Goal: Task Accomplishment & Management: Complete application form

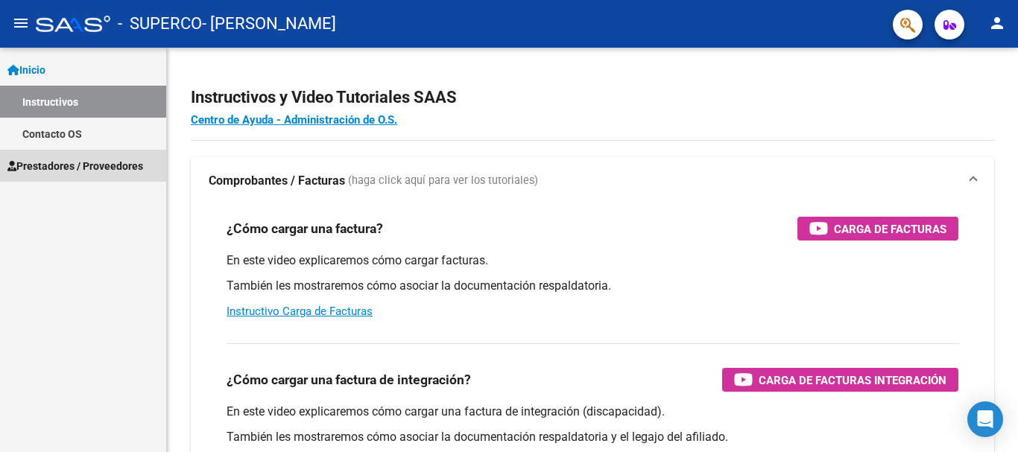
click at [71, 164] on span "Prestadores / Proveedores" at bounding box center [75, 166] width 136 height 16
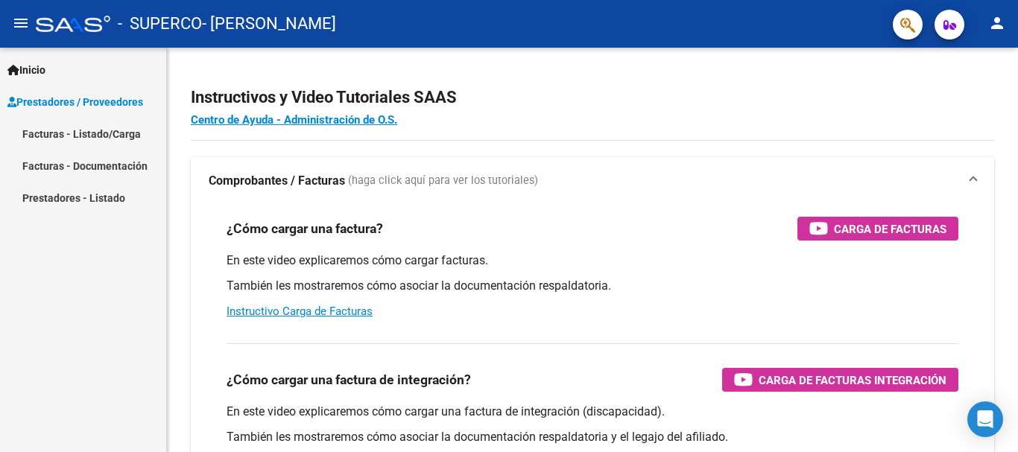
click at [111, 138] on link "Facturas - Listado/Carga" at bounding box center [83, 134] width 166 height 32
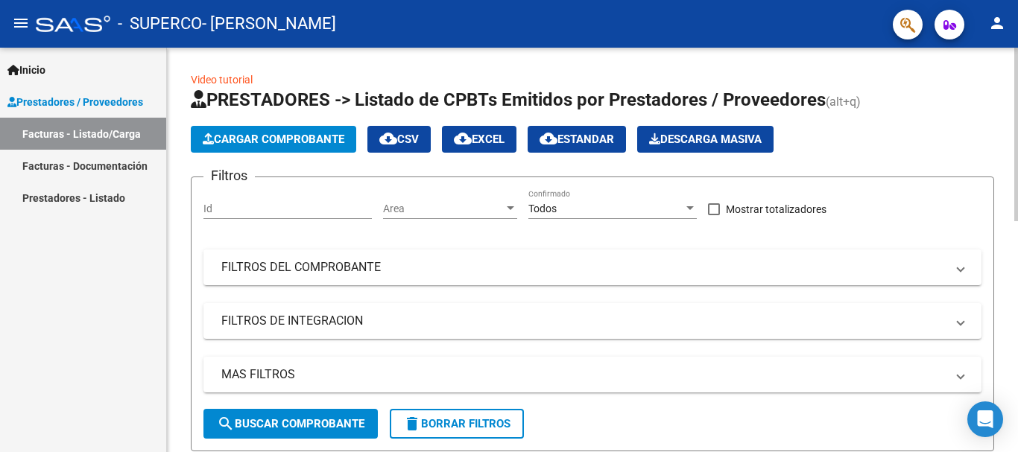
click at [334, 148] on button "Cargar Comprobante" at bounding box center [273, 139] width 165 height 27
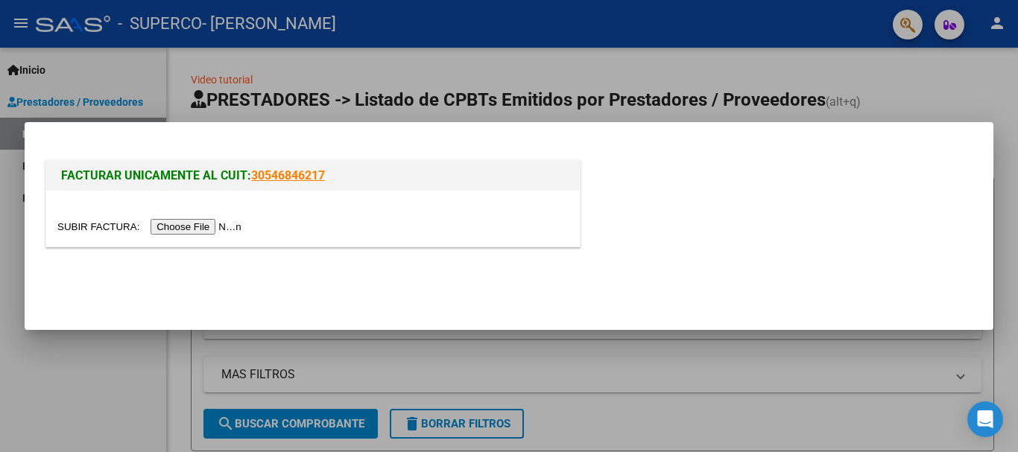
click at [218, 227] on input "file" at bounding box center [151, 227] width 189 height 16
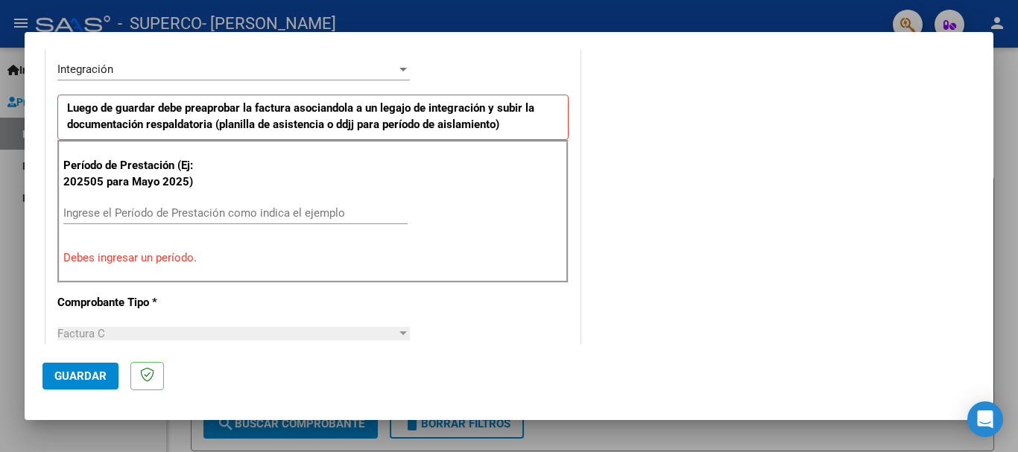
scroll to position [373, 0]
click at [203, 211] on input "Ingrese el Período de Prestación como indica el ejemplo" at bounding box center [235, 211] width 344 height 13
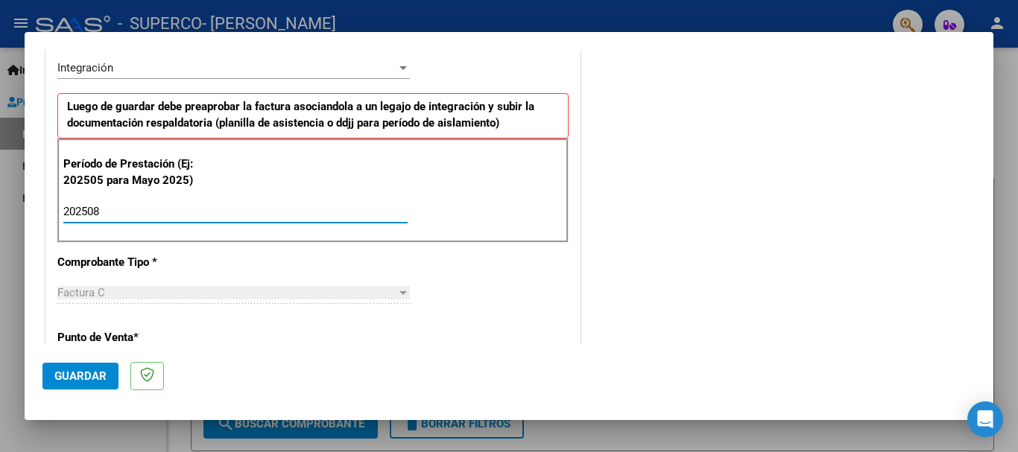
type input "202508"
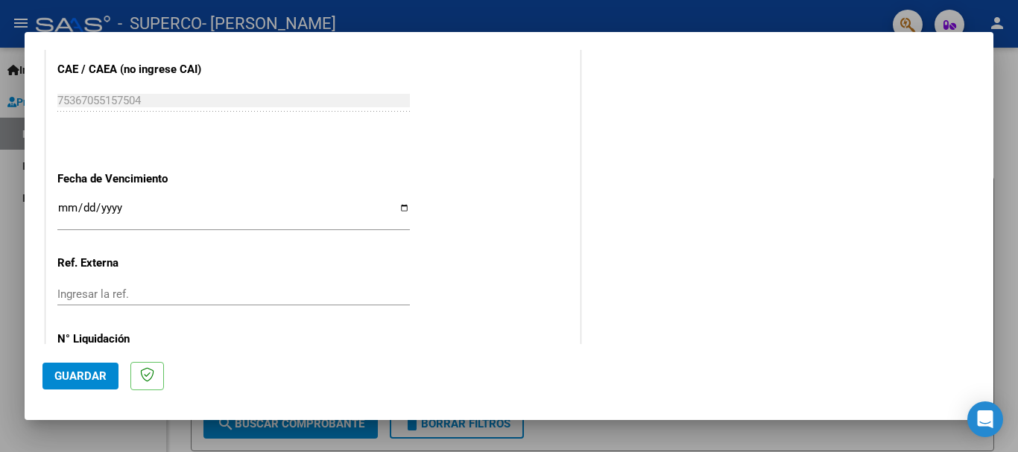
scroll to position [969, 0]
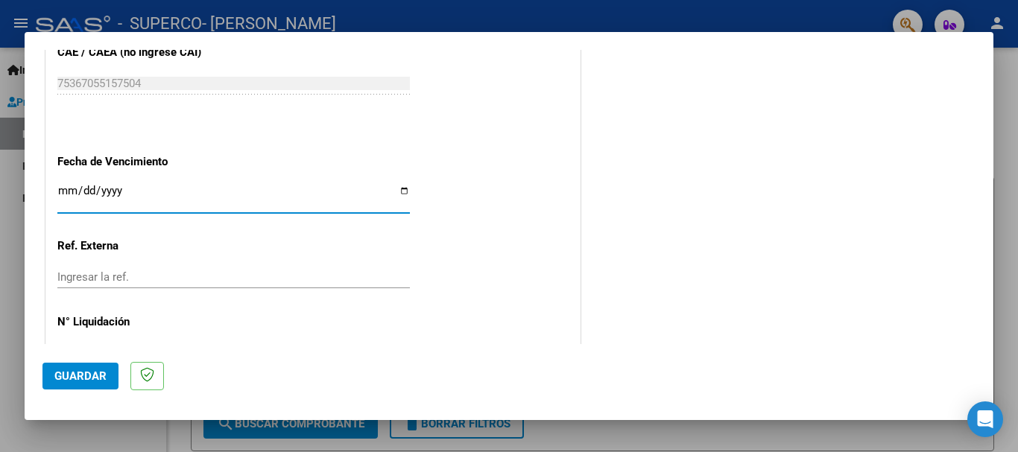
click at [67, 194] on input "Ingresar la fecha" at bounding box center [233, 197] width 352 height 24
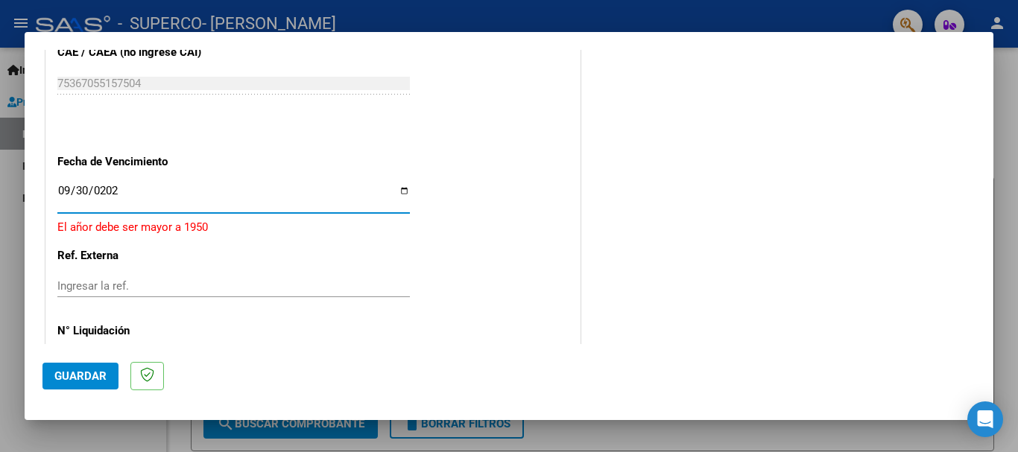
type input "[DATE]"
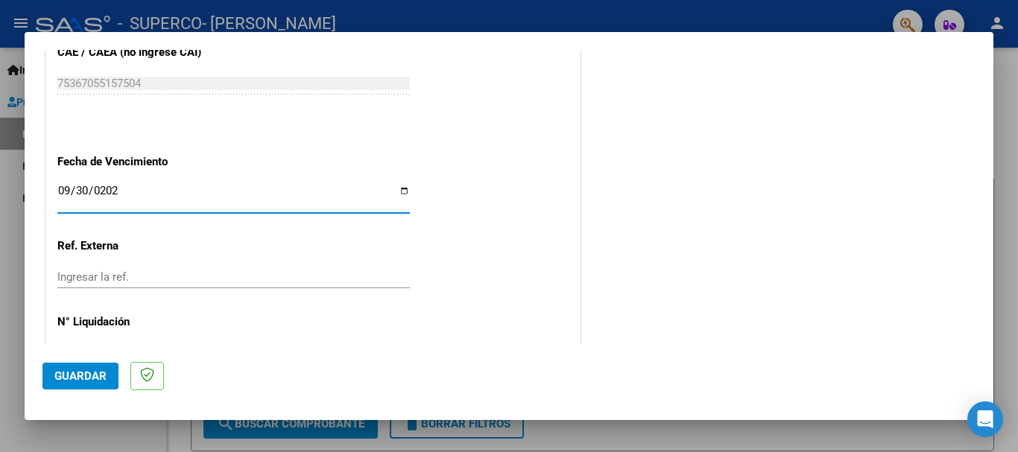
scroll to position [1017, 0]
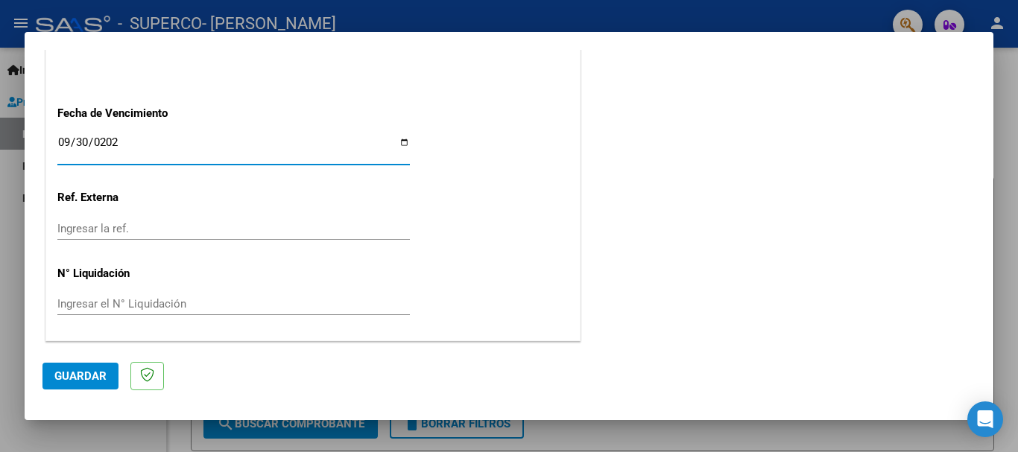
click at [82, 373] on span "Guardar" at bounding box center [80, 376] width 52 height 13
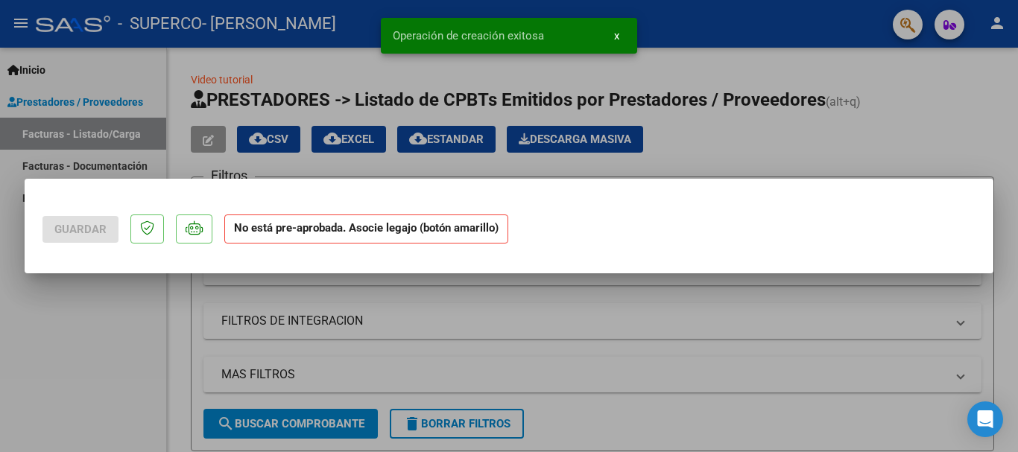
scroll to position [0, 0]
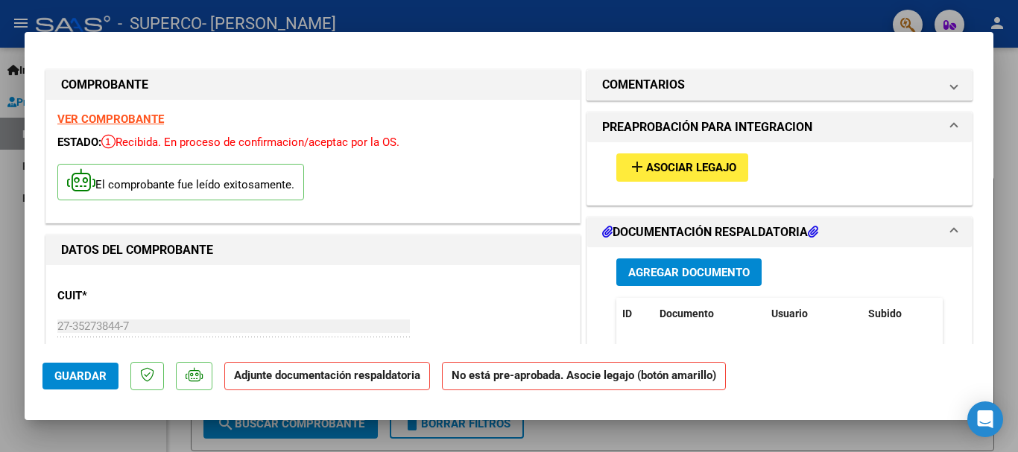
click at [677, 174] on span "Asociar Legajo" at bounding box center [691, 168] width 90 height 13
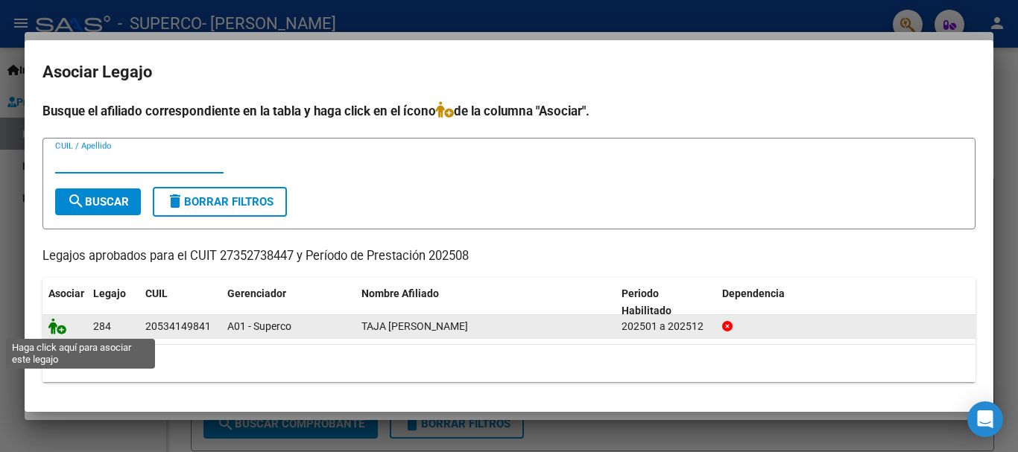
click at [59, 329] on icon at bounding box center [57, 326] width 18 height 16
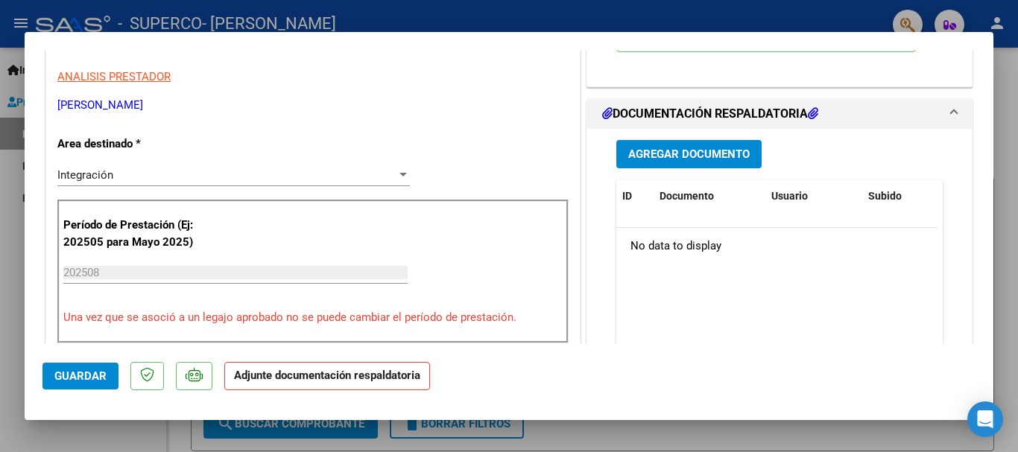
scroll to position [298, 0]
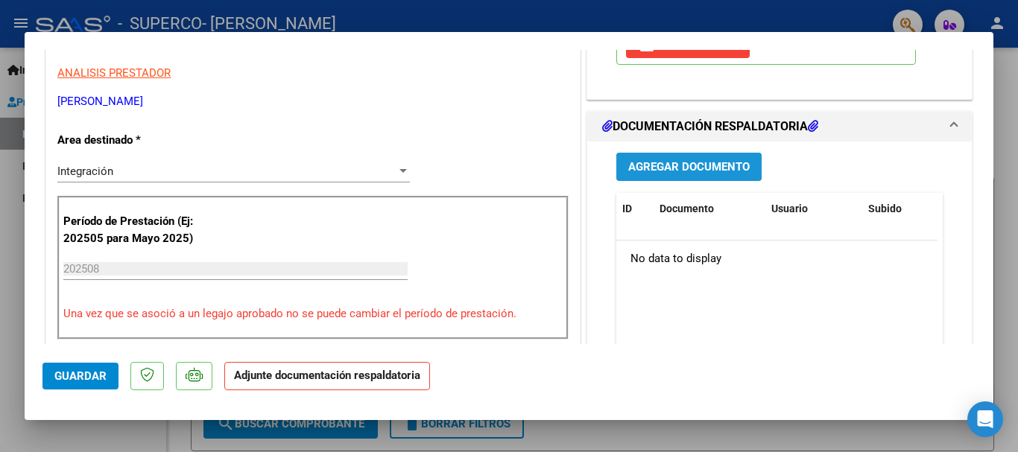
click at [719, 169] on span "Agregar Documento" at bounding box center [688, 167] width 121 height 13
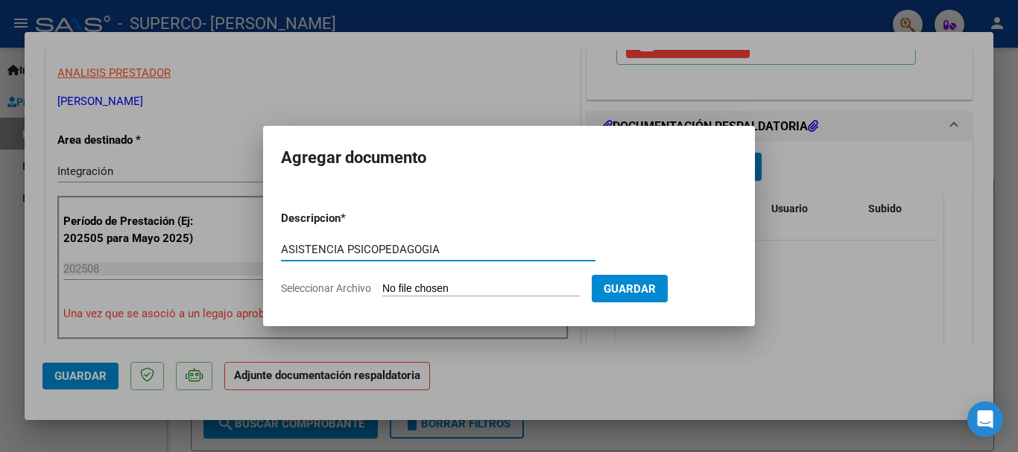
type input "ASISTENCIA PSICOPEDAGOGIA"
click at [425, 286] on input "Seleccionar Archivo" at bounding box center [480, 289] width 197 height 14
type input "C:\fakepath\ASISTENCIAPSICOPEAGOSTO2025.pdf"
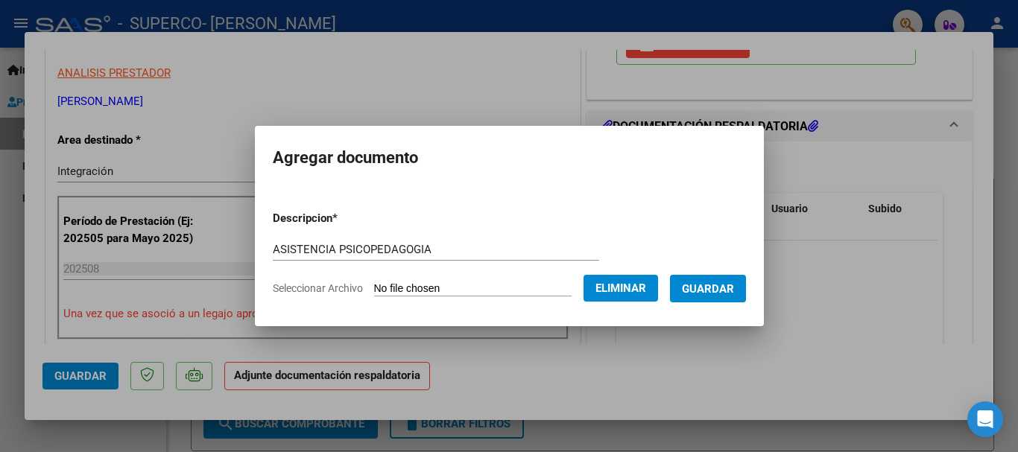
click at [717, 291] on span "Guardar" at bounding box center [708, 288] width 52 height 13
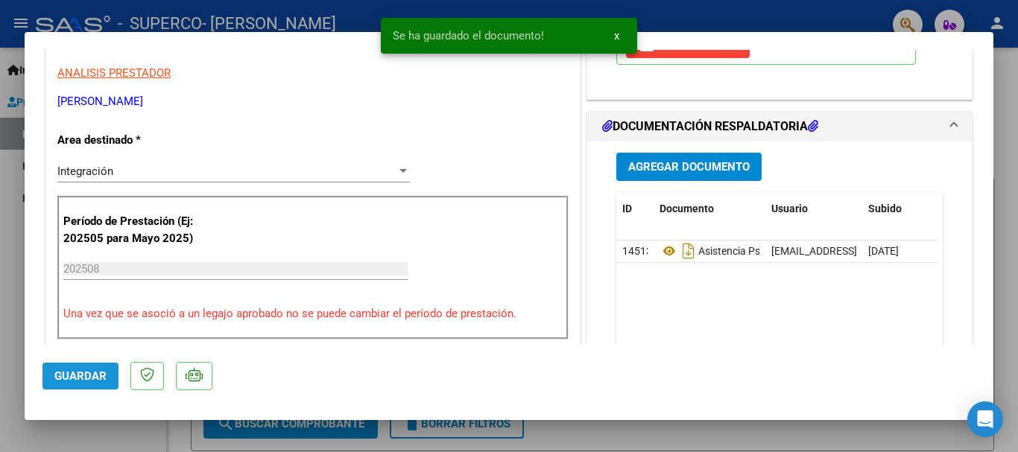
click at [80, 373] on span "Guardar" at bounding box center [80, 376] width 52 height 13
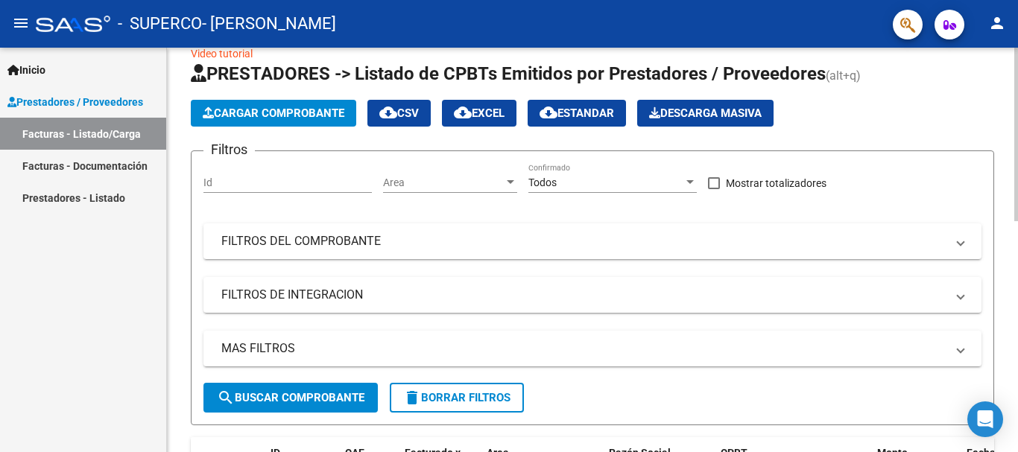
scroll to position [0, 0]
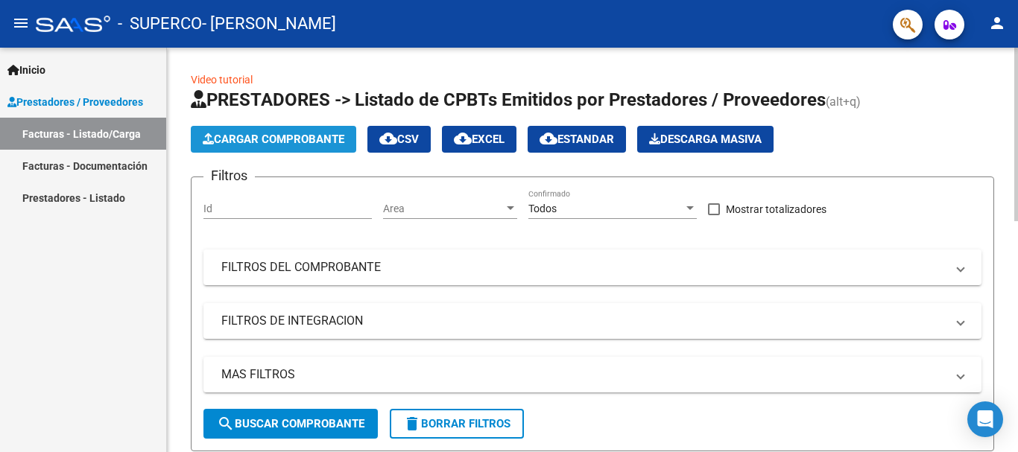
click at [282, 143] on span "Cargar Comprobante" at bounding box center [274, 139] width 142 height 13
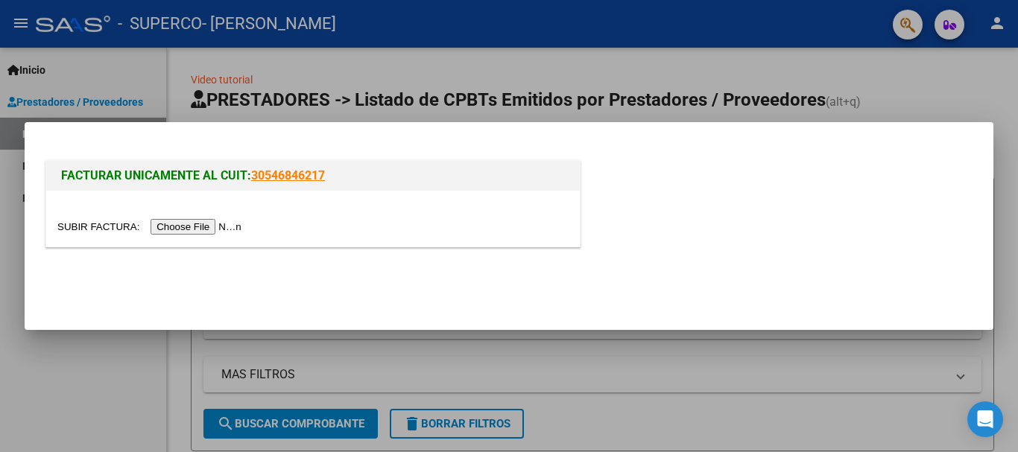
click at [183, 225] on input "file" at bounding box center [151, 227] width 189 height 16
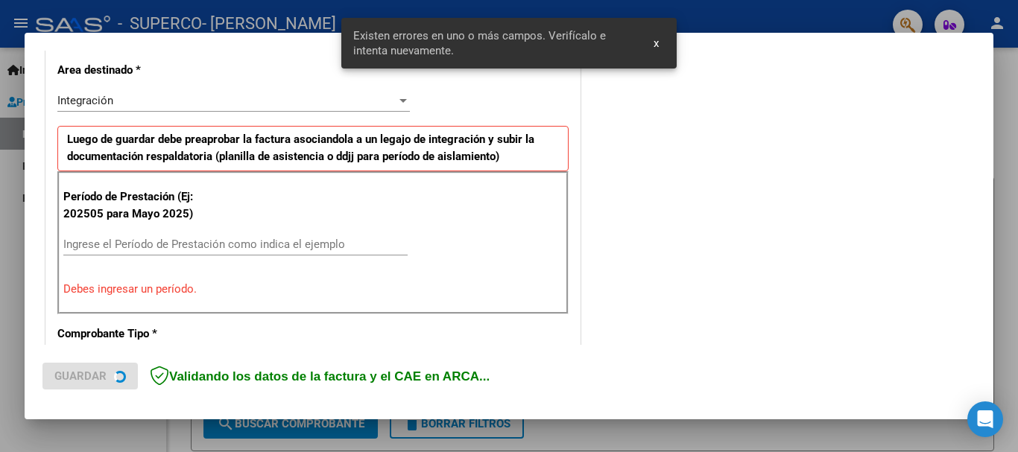
scroll to position [344, 0]
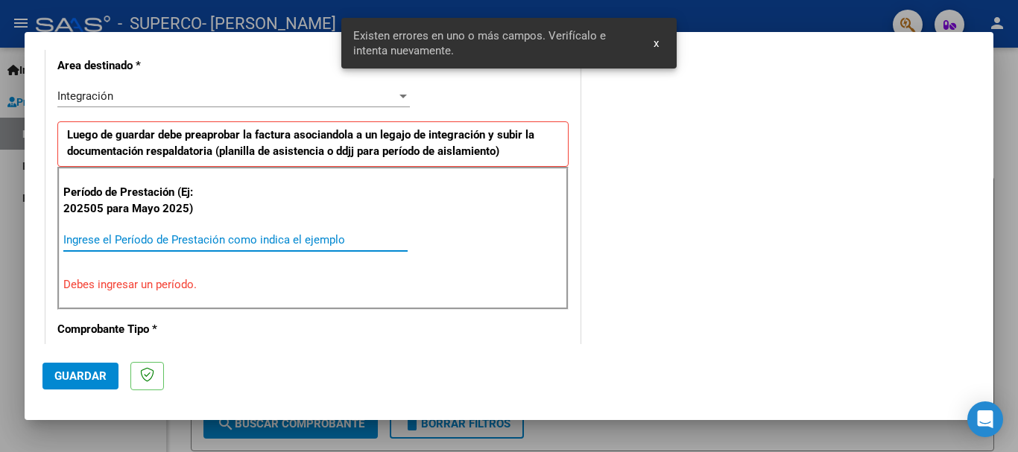
click at [254, 233] on input "Ingrese el Período de Prestación como indica el ejemplo" at bounding box center [235, 239] width 344 height 13
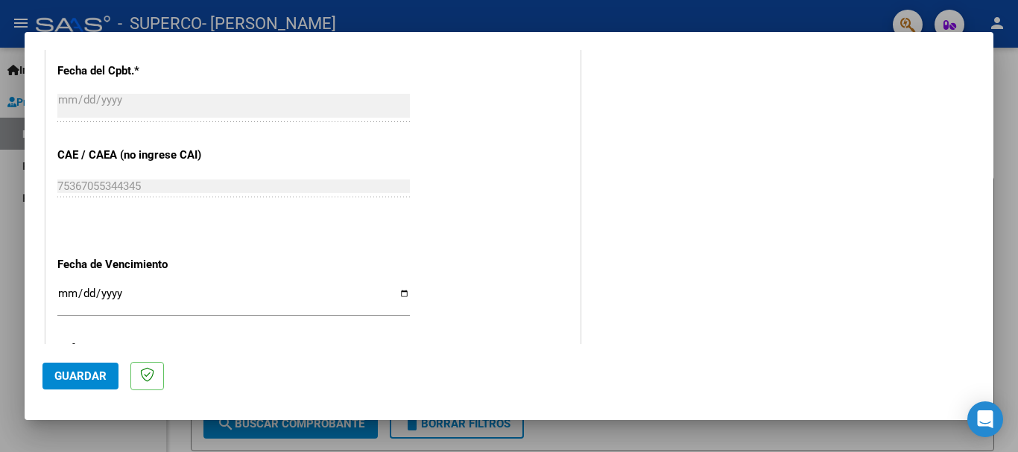
scroll to position [940, 0]
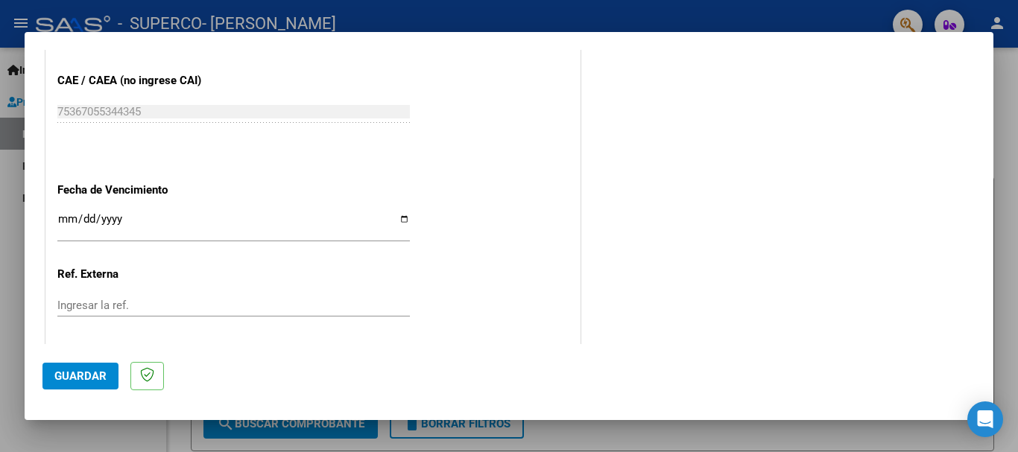
type input "202508"
click at [58, 221] on input "Ingresar la fecha" at bounding box center [233, 225] width 352 height 24
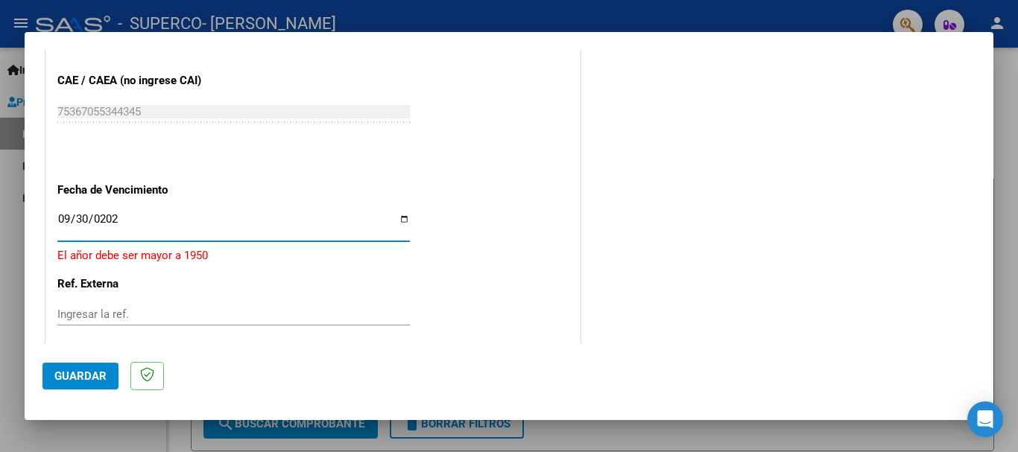
type input "[DATE]"
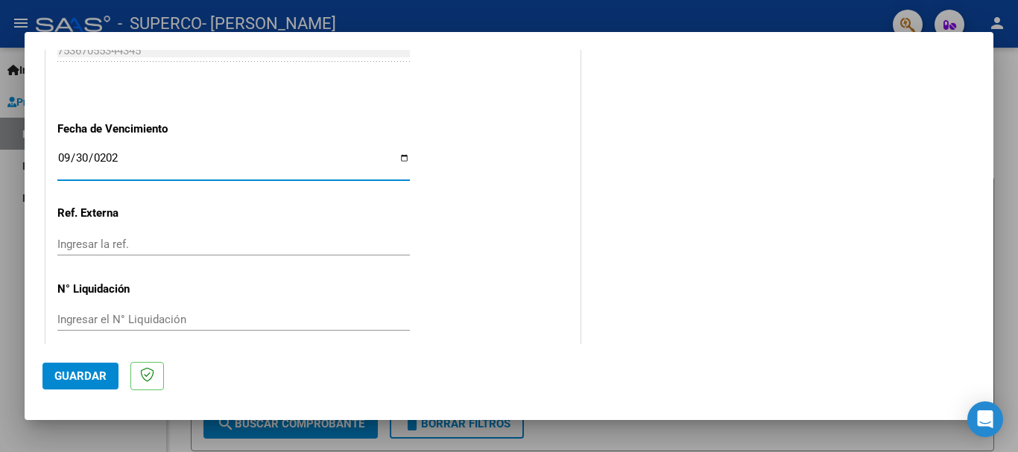
scroll to position [1017, 0]
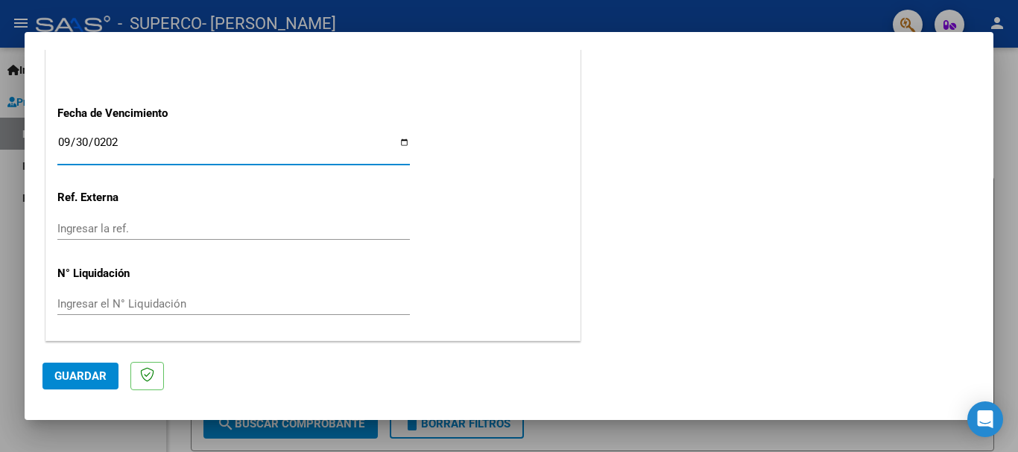
click at [89, 375] on span "Guardar" at bounding box center [80, 376] width 52 height 13
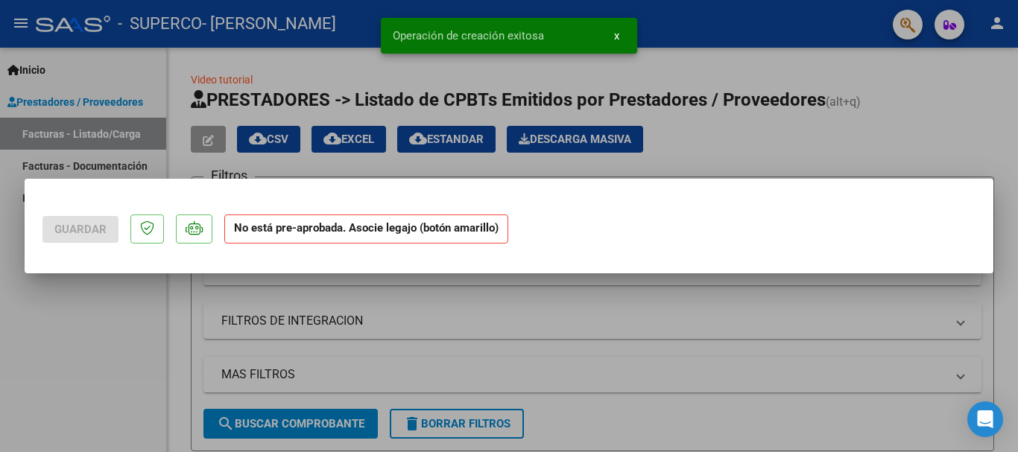
scroll to position [0, 0]
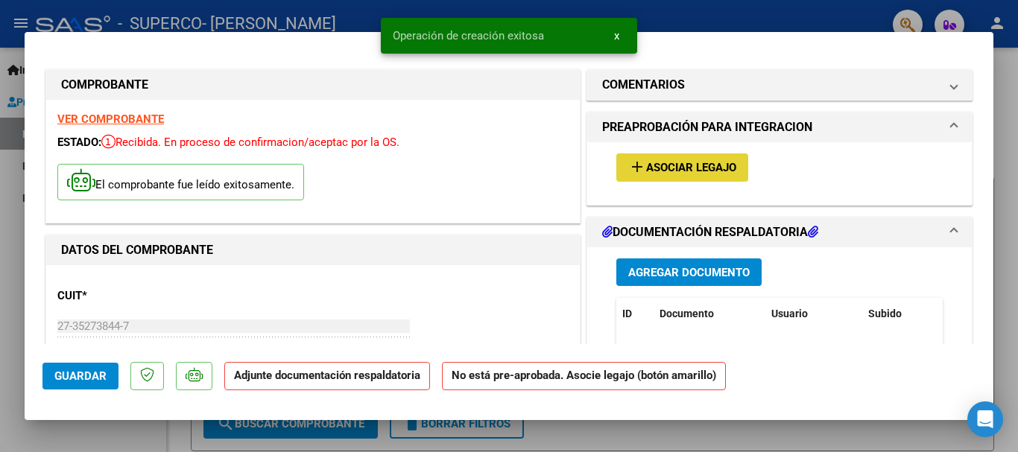
click at [663, 165] on span "Asociar Legajo" at bounding box center [691, 168] width 90 height 13
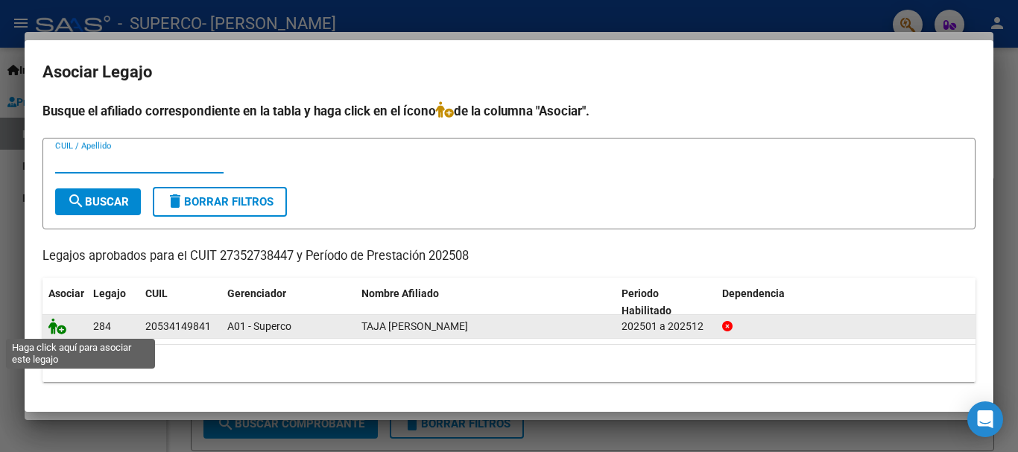
click at [57, 326] on icon at bounding box center [57, 326] width 18 height 16
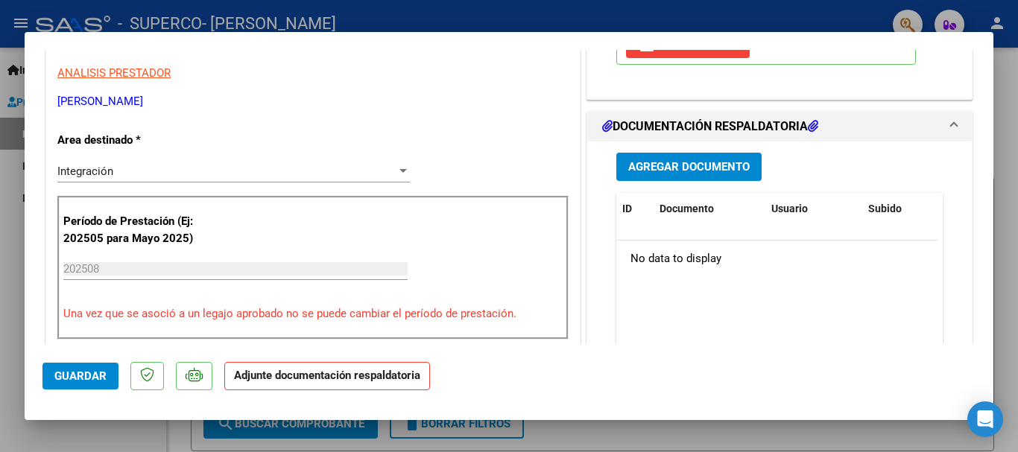
scroll to position [224, 0]
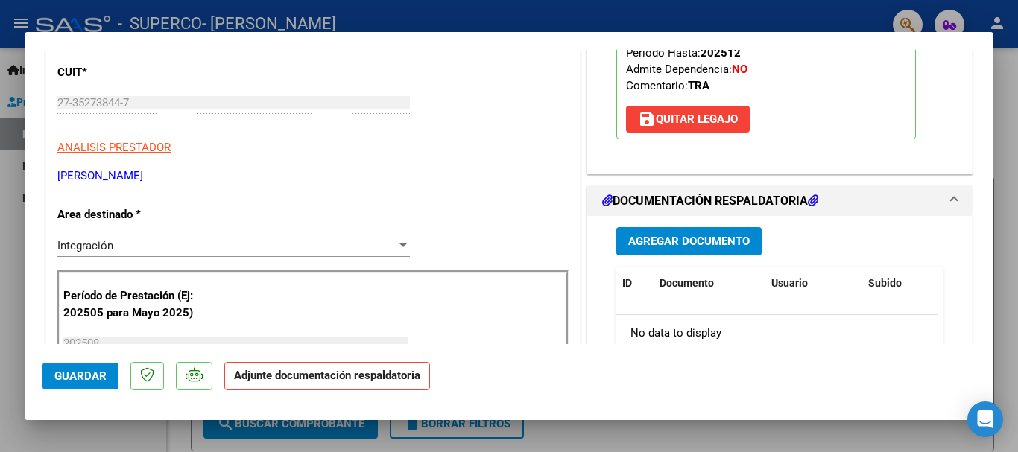
click at [708, 245] on span "Agregar Documento" at bounding box center [688, 241] width 121 height 13
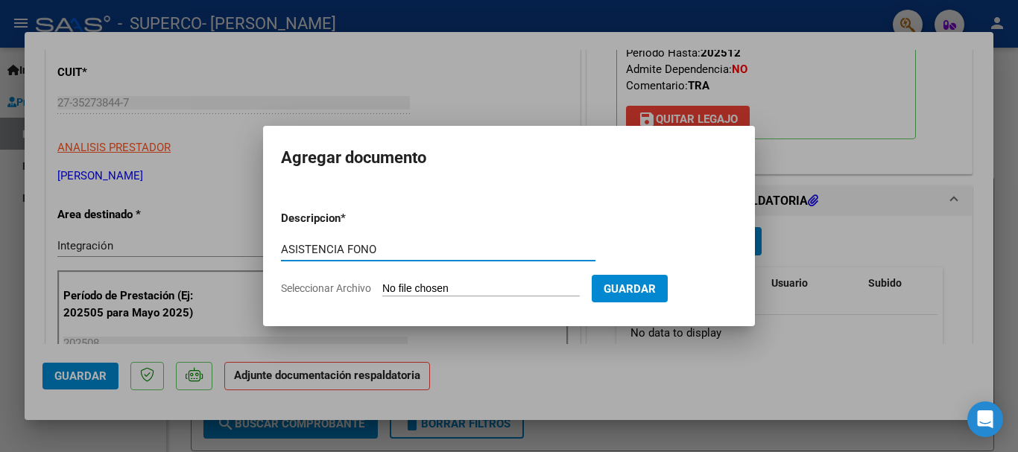
type input "ASISTENCIA FONO"
click at [486, 291] on input "Seleccionar Archivo" at bounding box center [480, 289] width 197 height 14
type input "C:\fakepath\ASISTENCIAFONOAGOSTO2025.pdf"
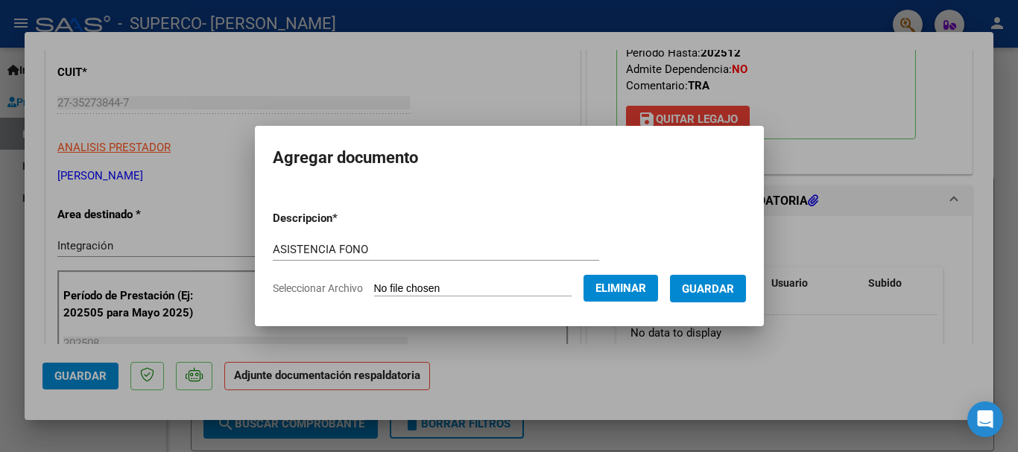
click at [746, 291] on button "Guardar" at bounding box center [708, 289] width 76 height 28
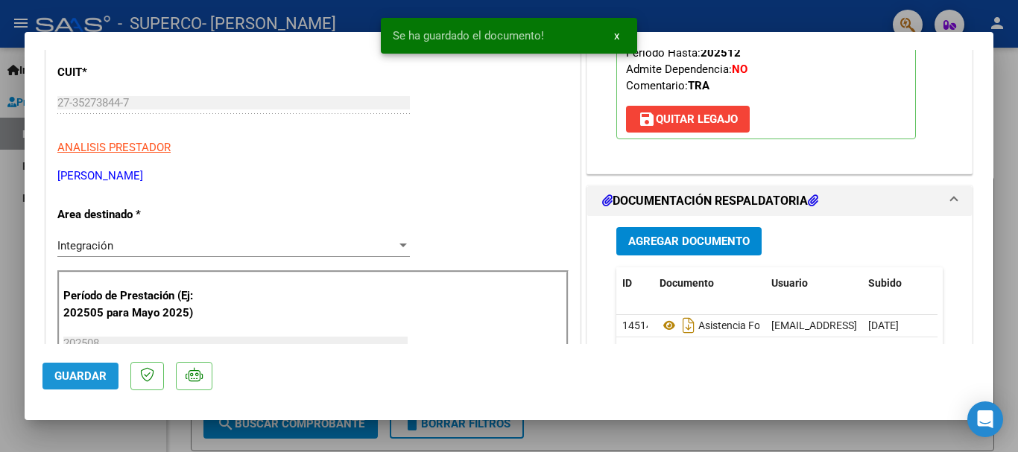
click at [72, 370] on span "Guardar" at bounding box center [80, 376] width 52 height 13
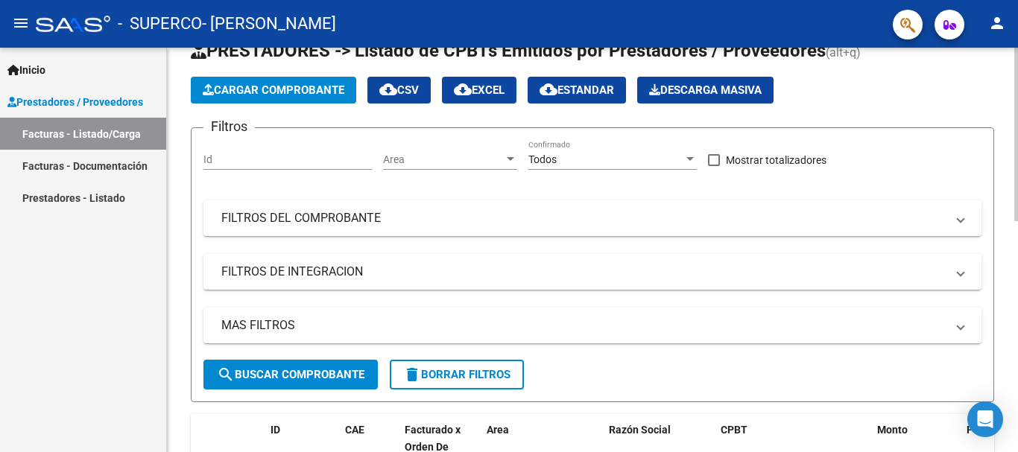
scroll to position [0, 0]
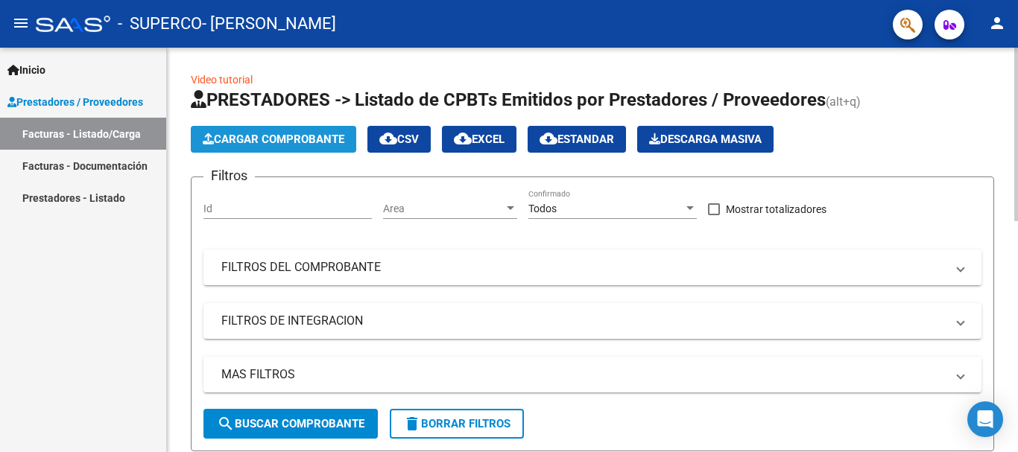
click at [271, 134] on span "Cargar Comprobante" at bounding box center [274, 139] width 142 height 13
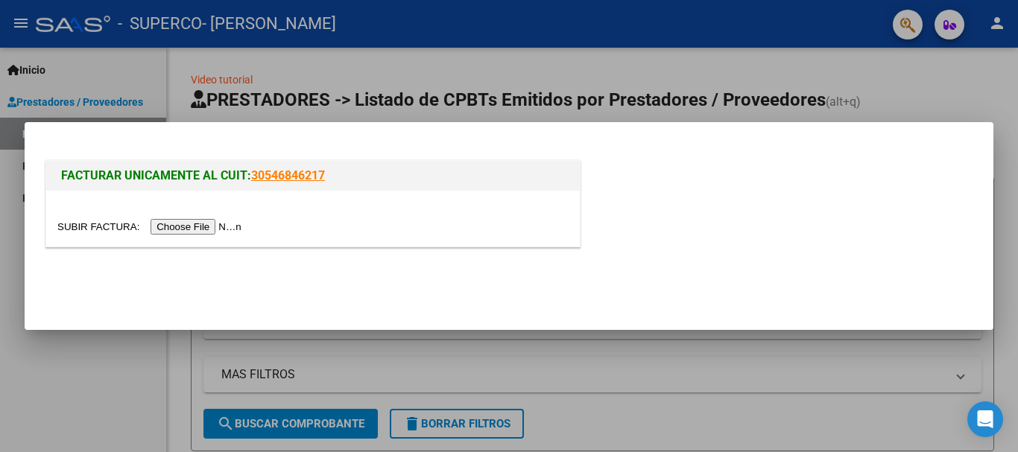
click at [218, 225] on input "file" at bounding box center [151, 227] width 189 height 16
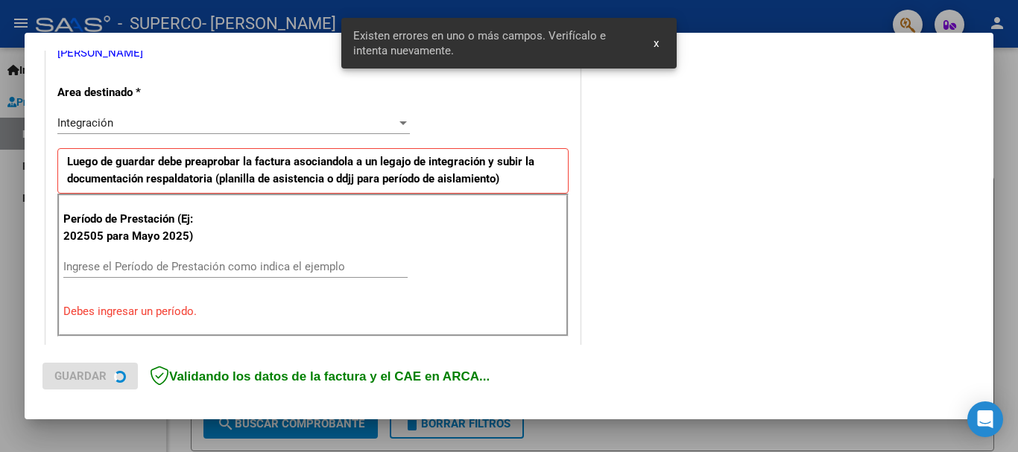
scroll to position [344, 0]
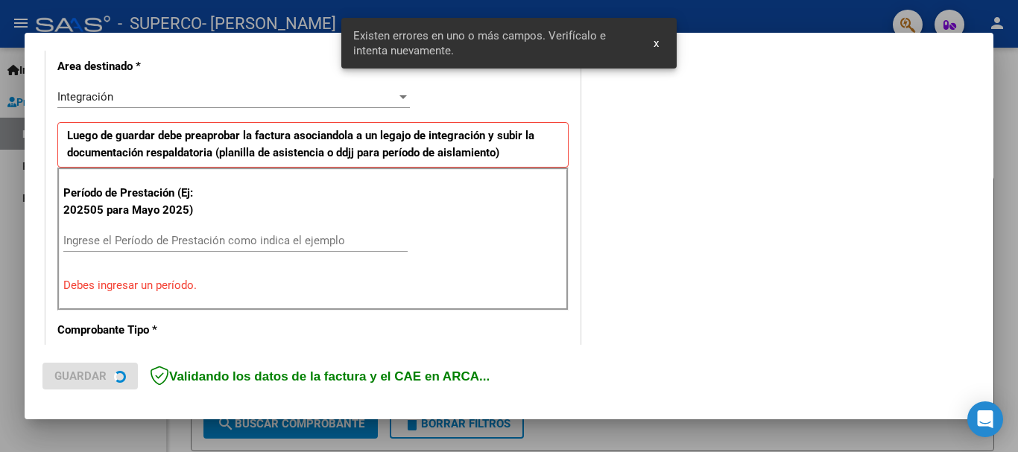
click at [179, 239] on input "Ingrese el Período de Prestación como indica el ejemplo" at bounding box center [235, 240] width 344 height 13
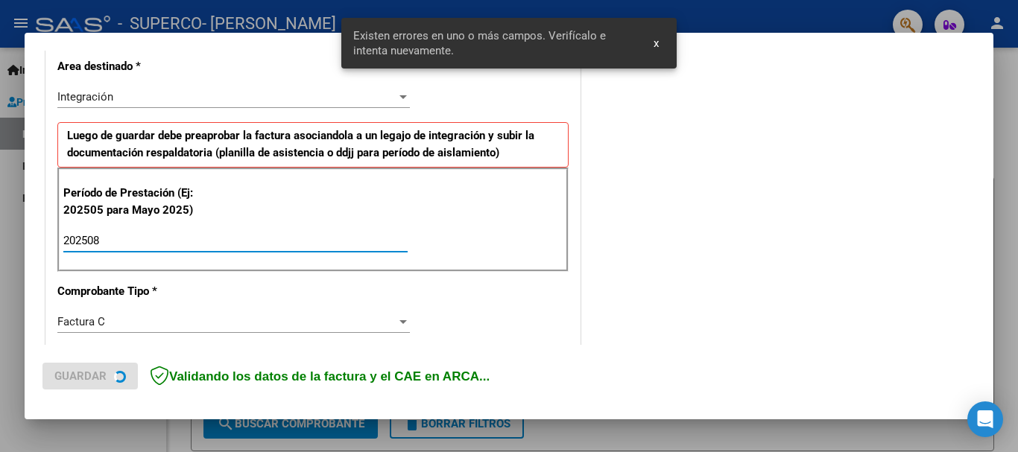
type input "202508"
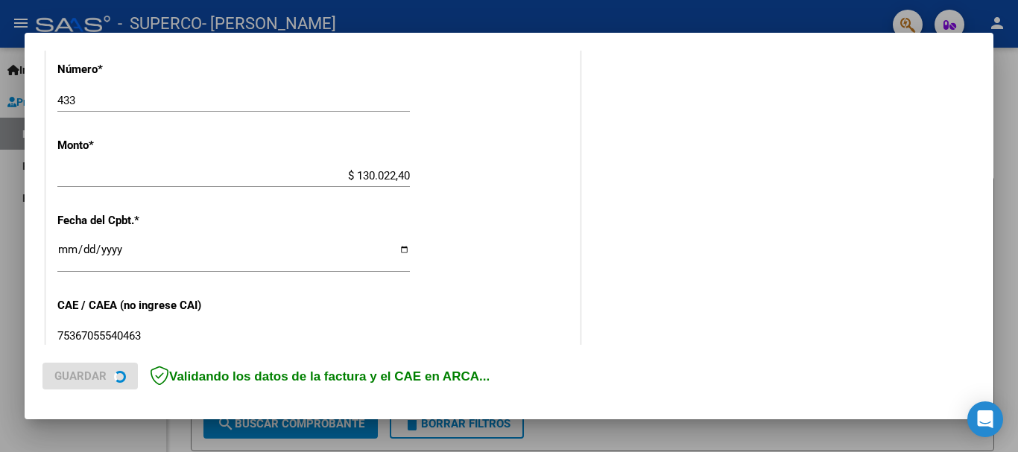
scroll to position [940, 0]
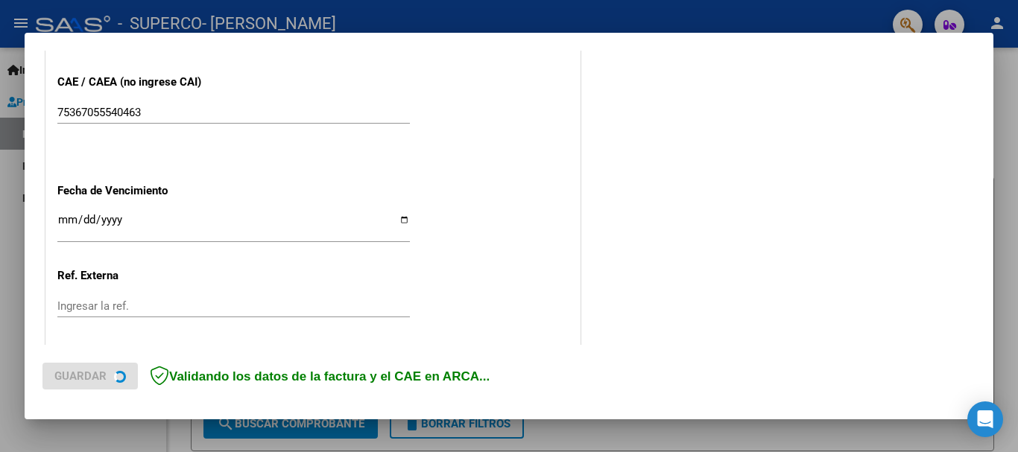
click at [67, 218] on input "Ingresar la fecha" at bounding box center [233, 226] width 352 height 24
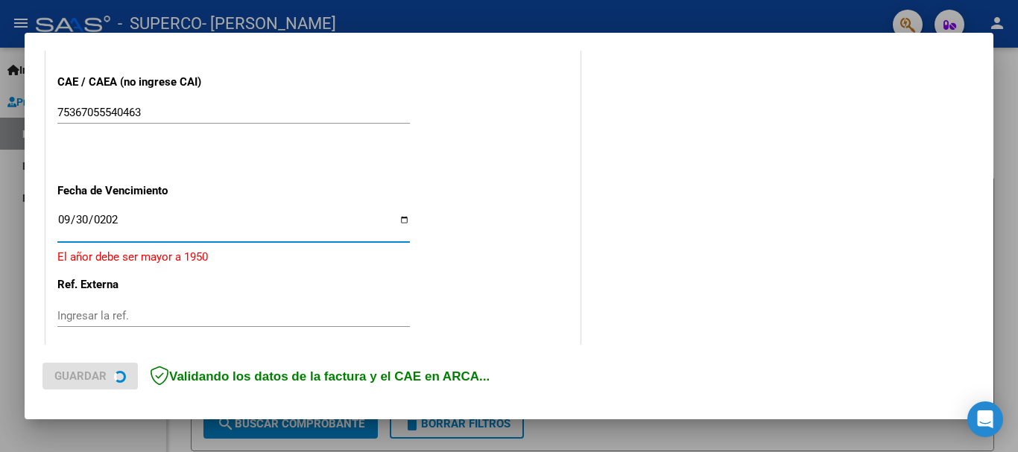
type input "[DATE]"
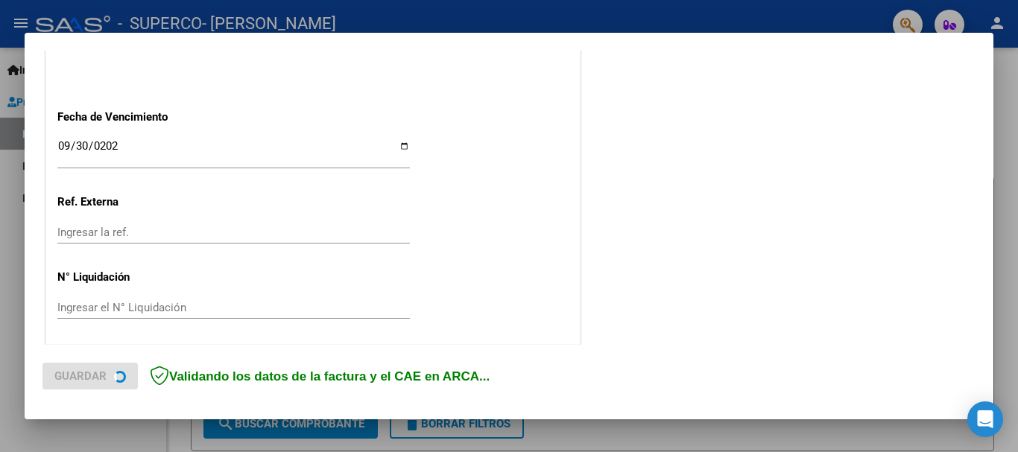
scroll to position [1017, 0]
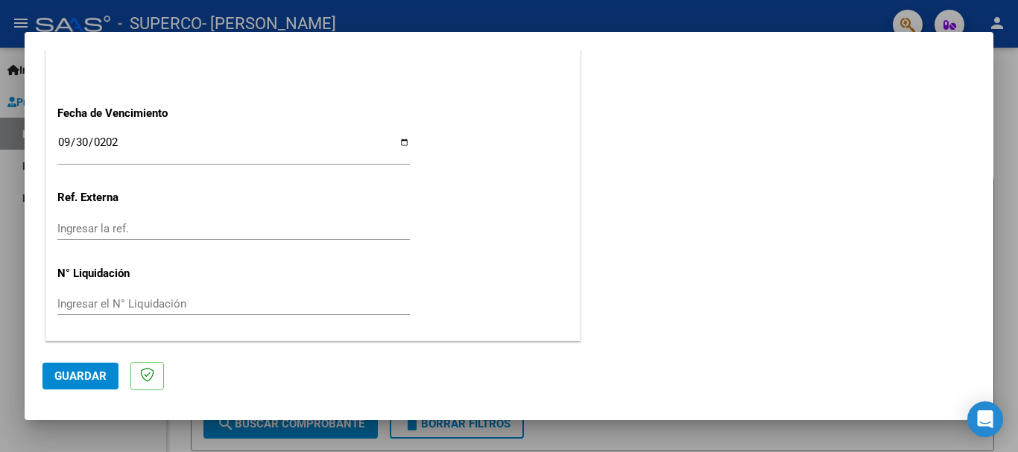
click at [69, 377] on span "Guardar" at bounding box center [80, 376] width 52 height 13
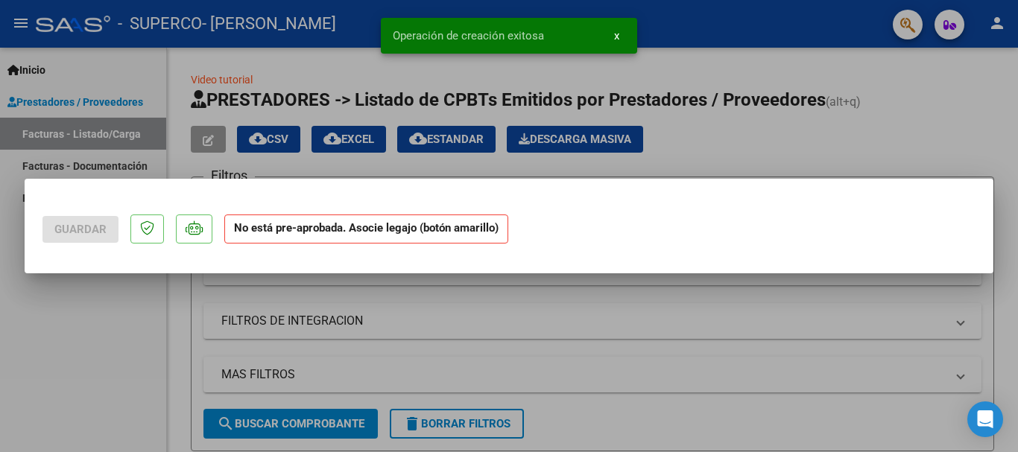
scroll to position [0, 0]
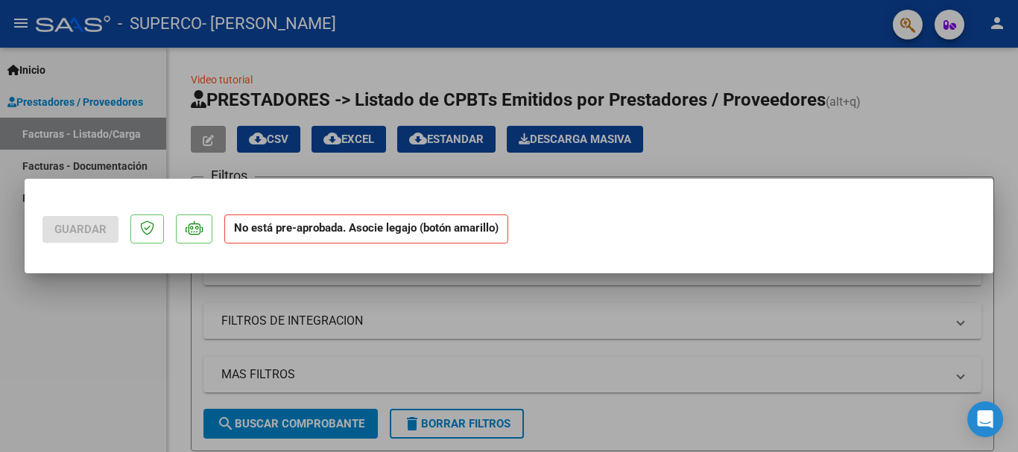
click at [561, 229] on mat-dialog-actions "Guardar No está pre-aprobada. Asocie legajo (botón amarillo)" at bounding box center [508, 226] width 933 height 59
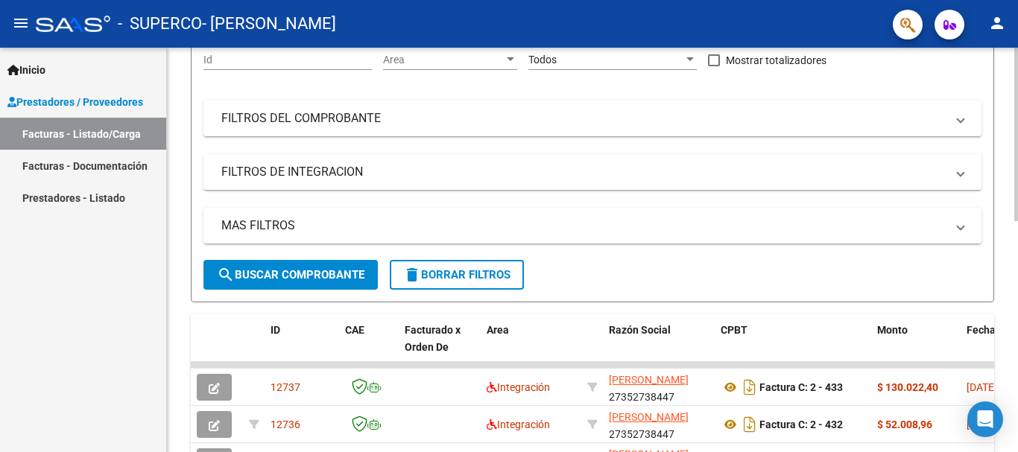
scroll to position [224, 0]
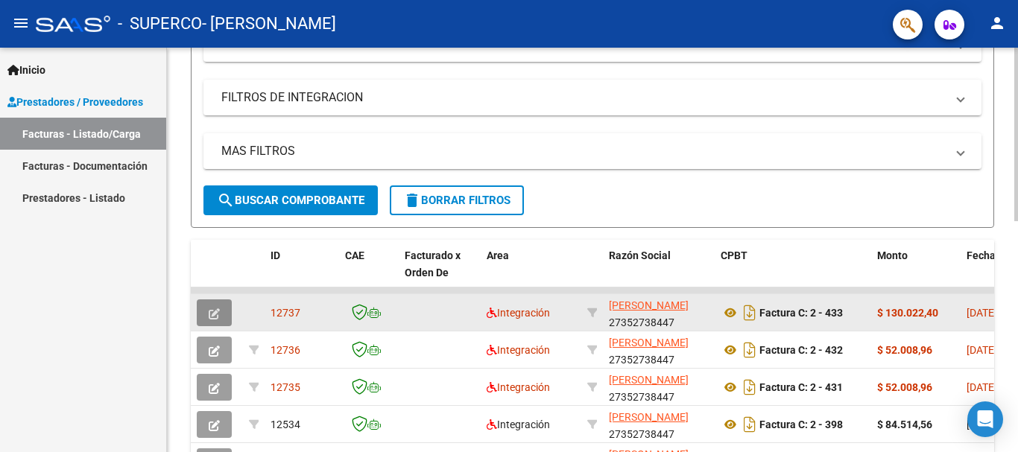
click at [215, 314] on icon "button" at bounding box center [214, 313] width 11 height 11
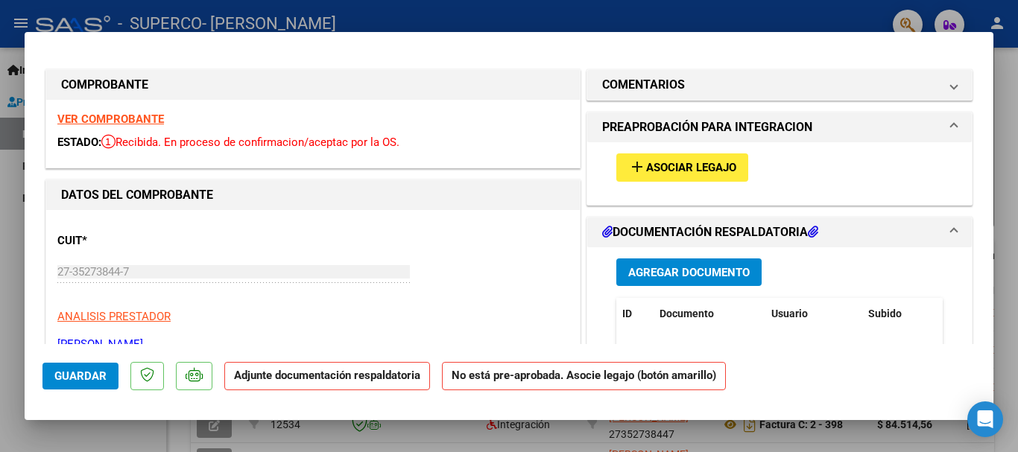
click at [668, 170] on span "Asociar Legajo" at bounding box center [691, 168] width 90 height 13
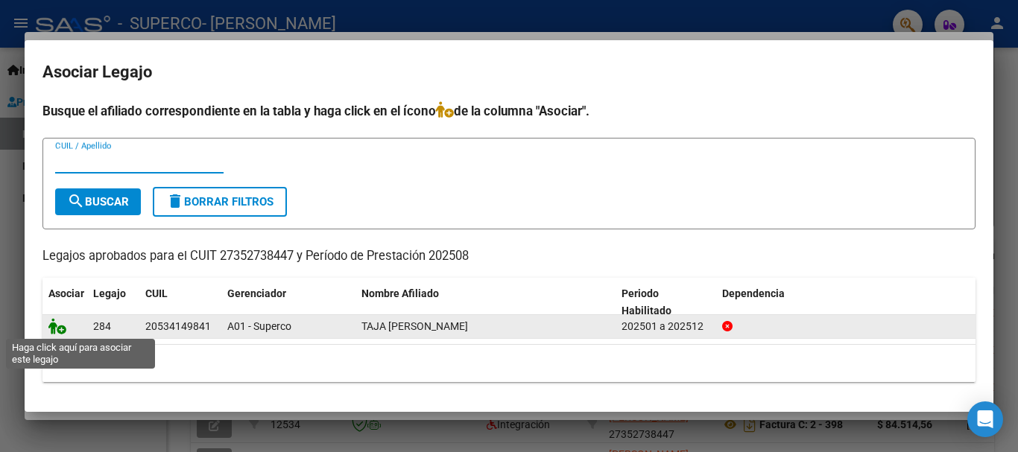
click at [57, 332] on icon at bounding box center [57, 326] width 18 height 16
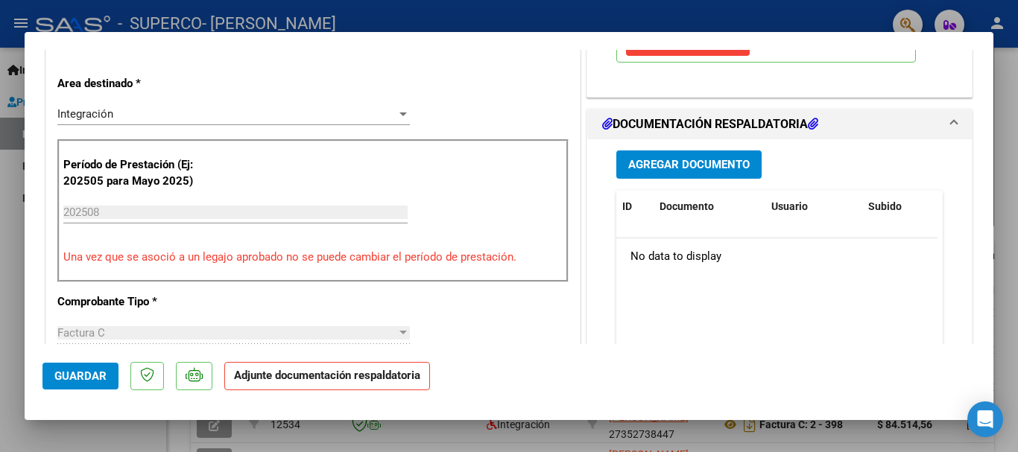
scroll to position [298, 0]
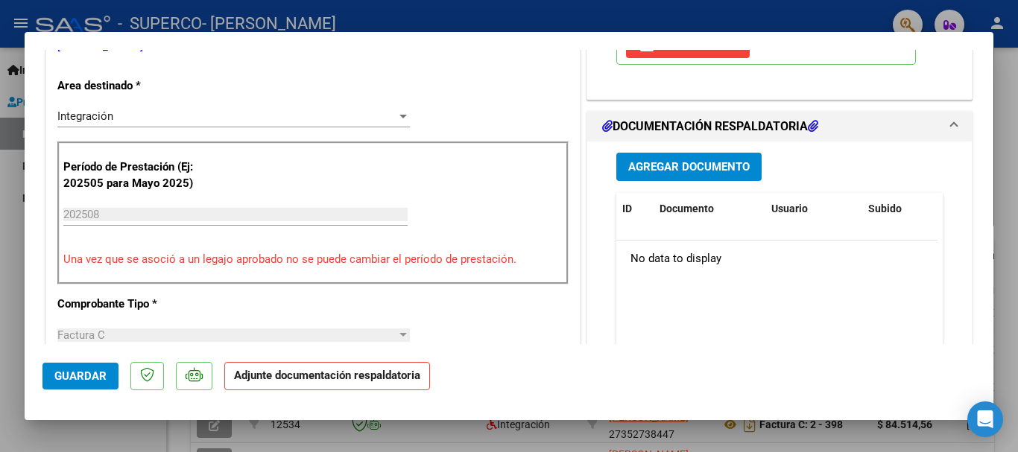
click at [695, 170] on span "Agregar Documento" at bounding box center [688, 167] width 121 height 13
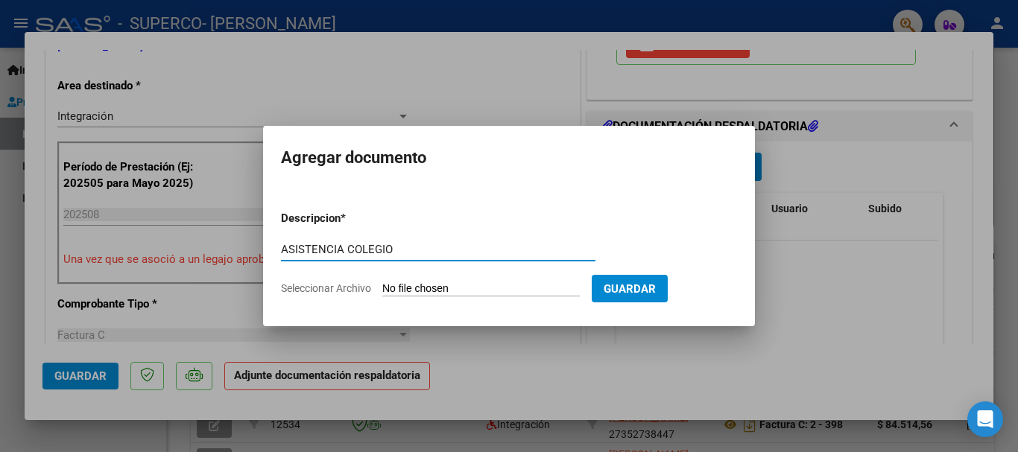
type input "ASISTENCIA COLEGIO"
click at [513, 289] on input "Seleccionar Archivo" at bounding box center [480, 289] width 197 height 14
type input "C:\fakepath\ASISTENCIACOLEGIOAGOSTO2025.pdf"
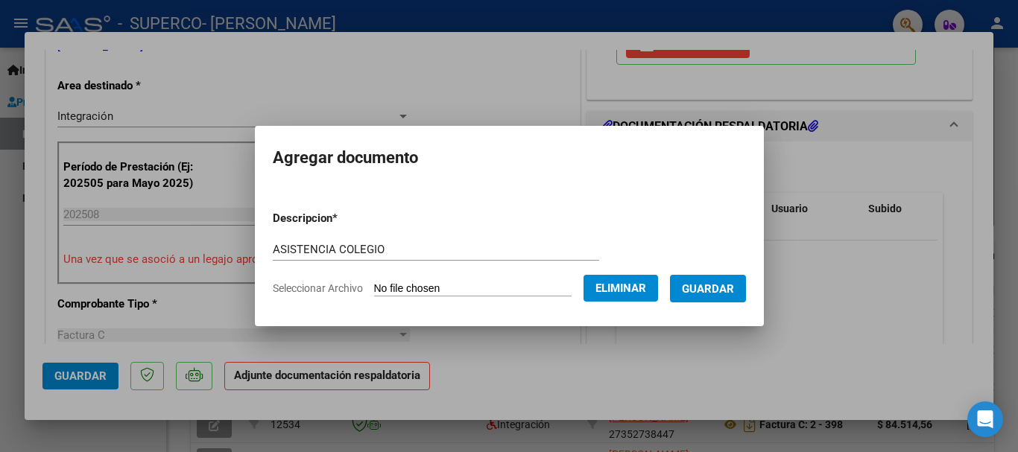
click at [734, 291] on span "Guardar" at bounding box center [708, 288] width 52 height 13
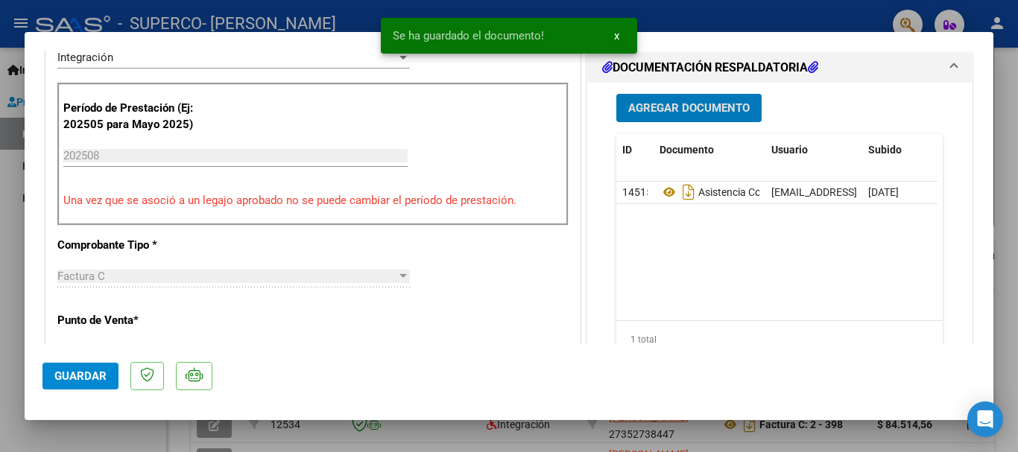
scroll to position [373, 0]
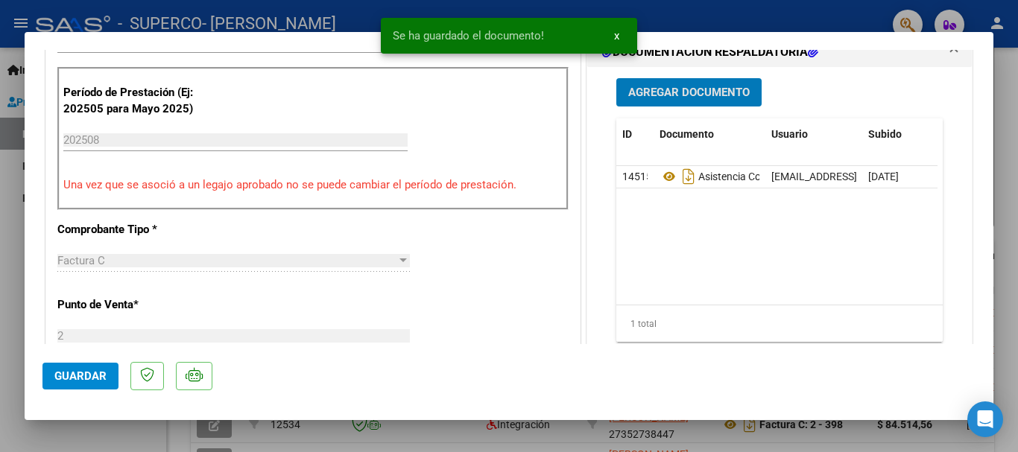
click at [95, 376] on span "Guardar" at bounding box center [80, 376] width 52 height 13
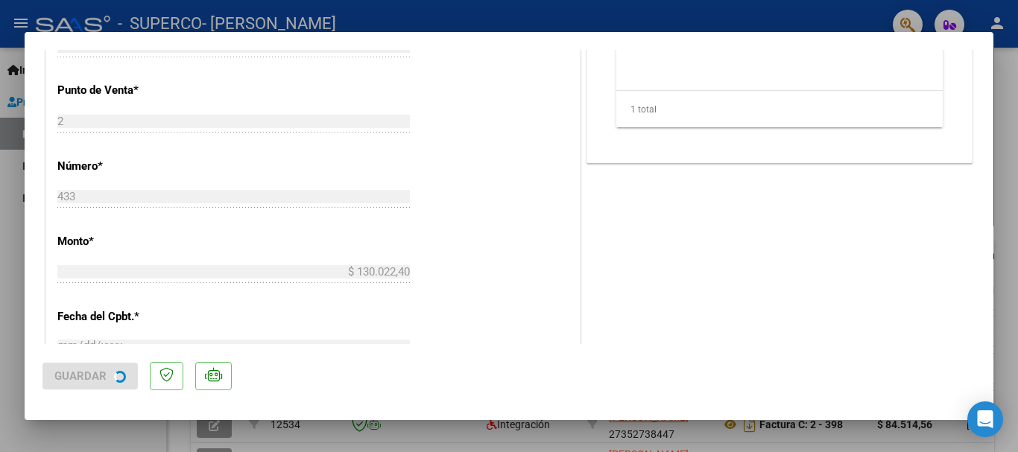
scroll to position [745, 0]
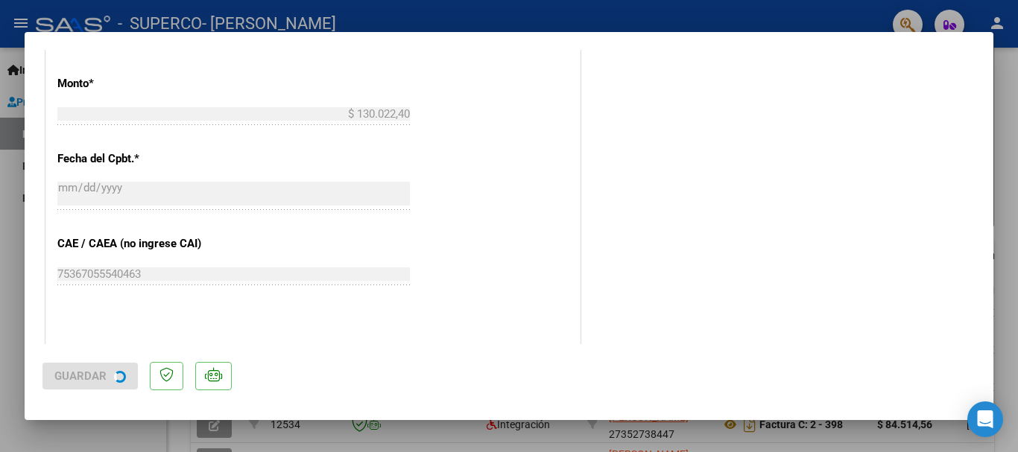
click at [557, 199] on div "CUIT * 27-35273844-7 Ingresar CUIT ANALISIS PRESTADOR CONEJERO [PERSON_NAME] AR…" at bounding box center [312, 22] width 533 height 1115
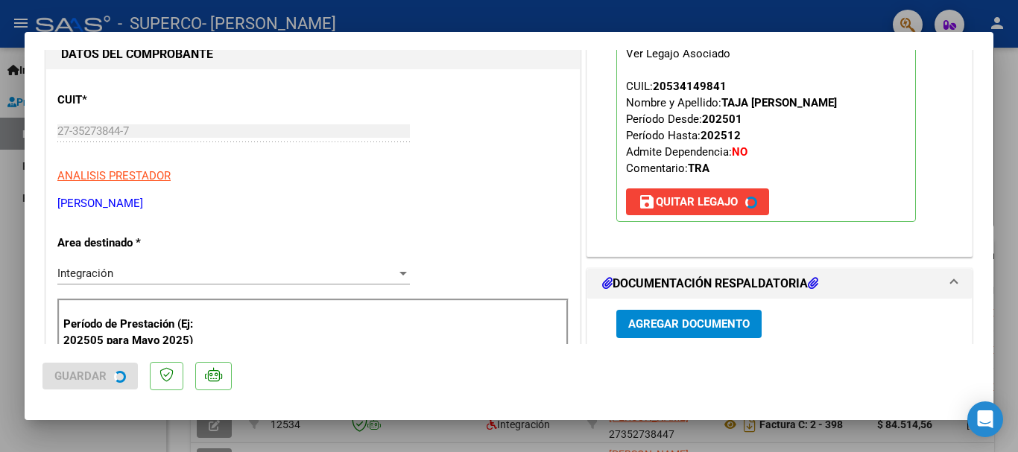
scroll to position [224, 0]
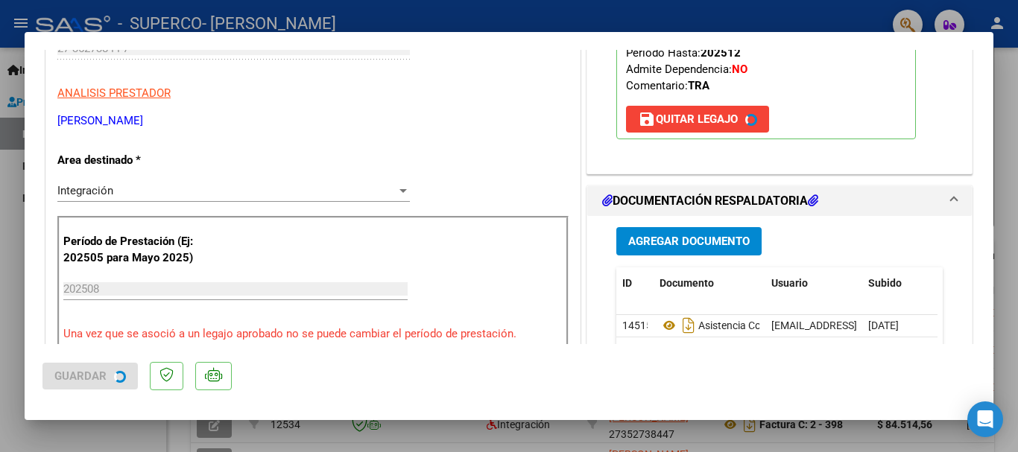
click at [285, 397] on mat-dialog-actions "Guardar" at bounding box center [508, 373] width 933 height 59
type input "$ 0,00"
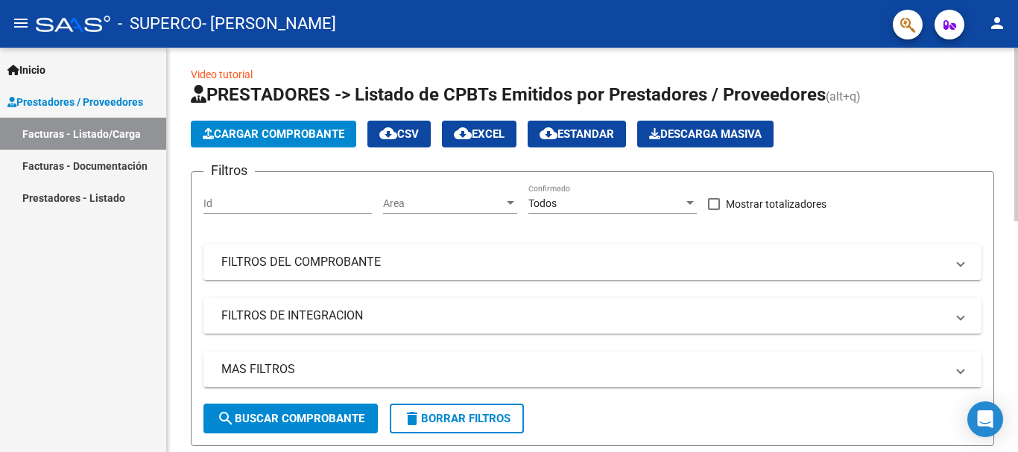
scroll to position [0, 0]
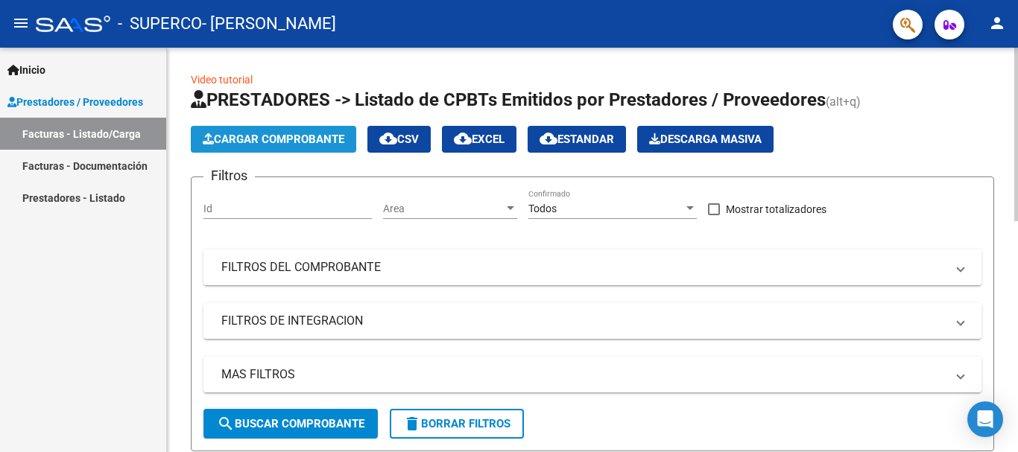
click at [317, 138] on span "Cargar Comprobante" at bounding box center [274, 139] width 142 height 13
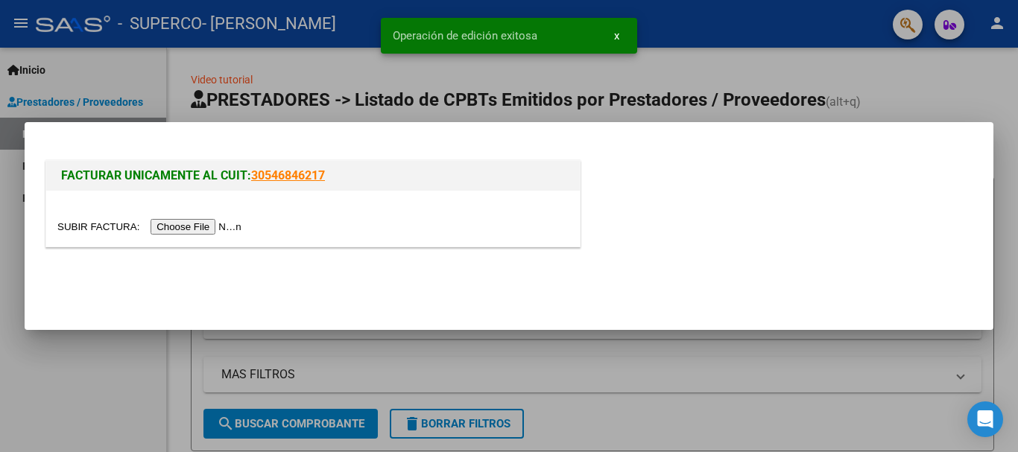
click at [221, 225] on input "file" at bounding box center [151, 227] width 189 height 16
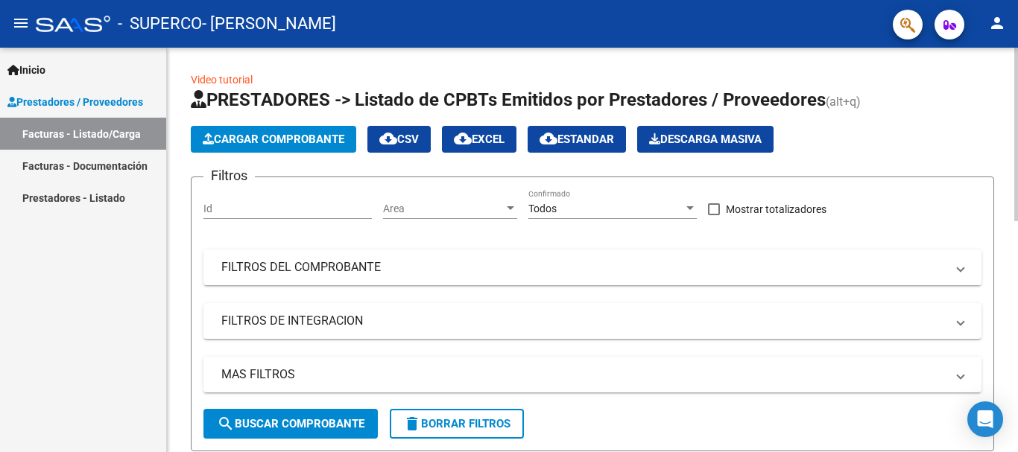
click at [279, 139] on span "Cargar Comprobante" at bounding box center [274, 139] width 142 height 13
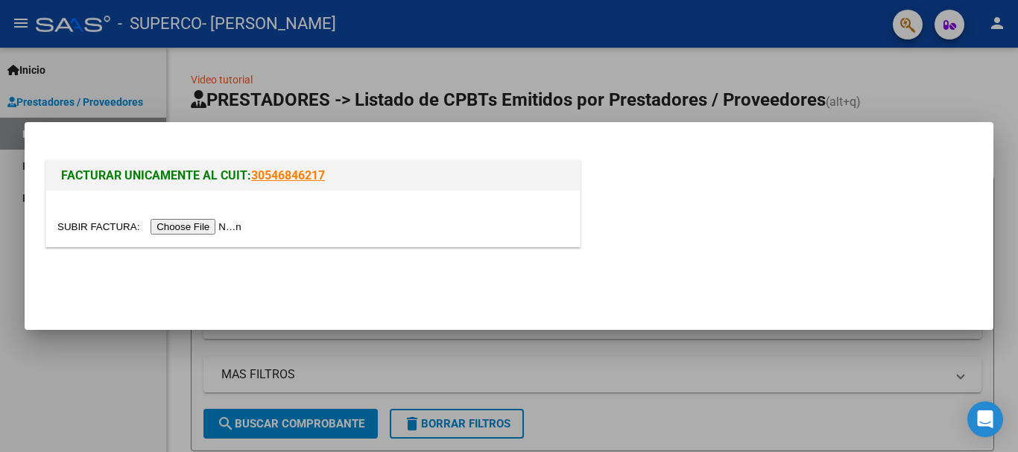
click at [231, 232] on input "file" at bounding box center [151, 227] width 189 height 16
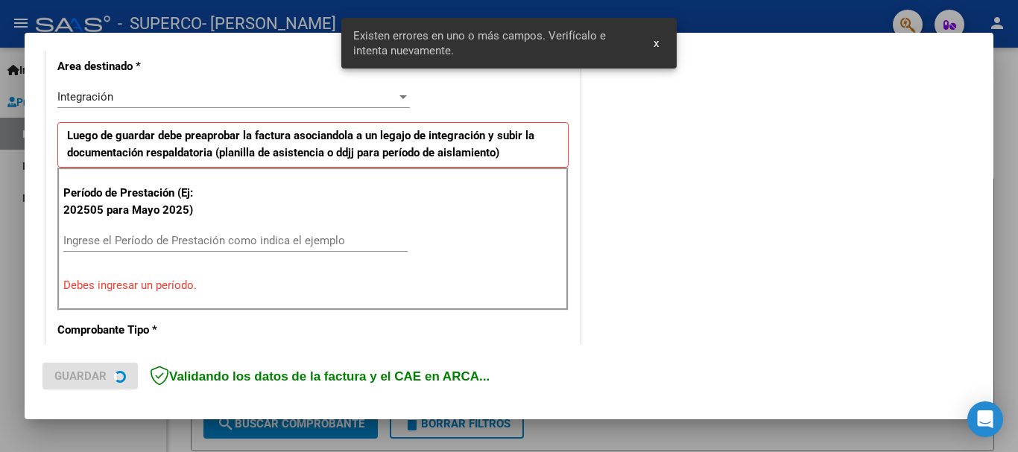
scroll to position [372, 0]
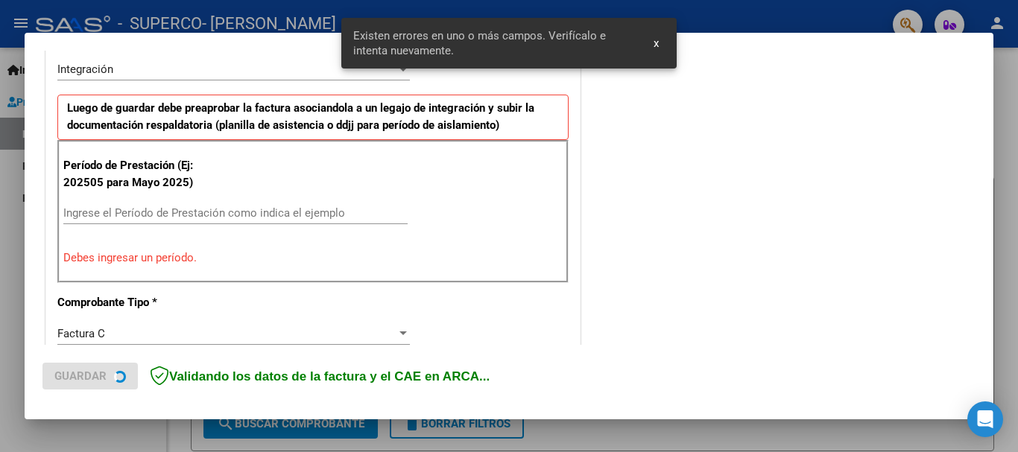
click at [238, 216] on input "Ingrese el Período de Prestación como indica el ejemplo" at bounding box center [235, 212] width 344 height 13
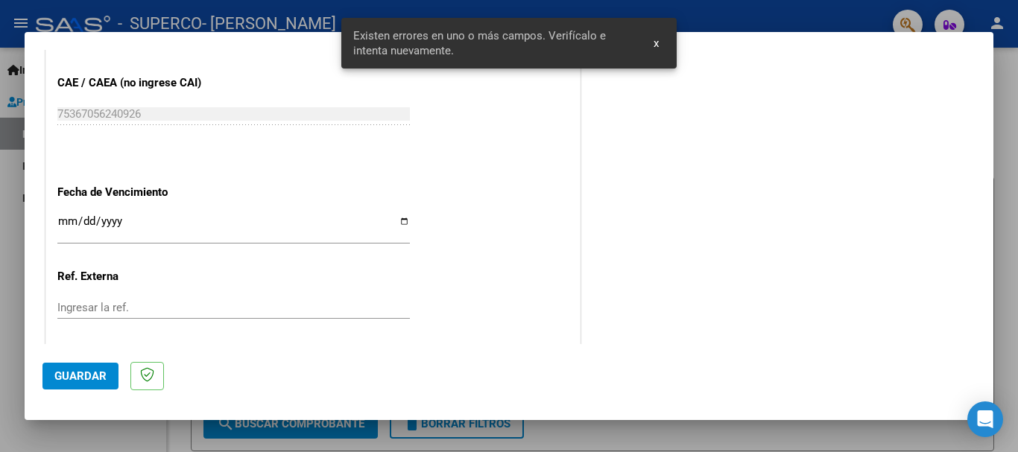
scroll to position [1017, 0]
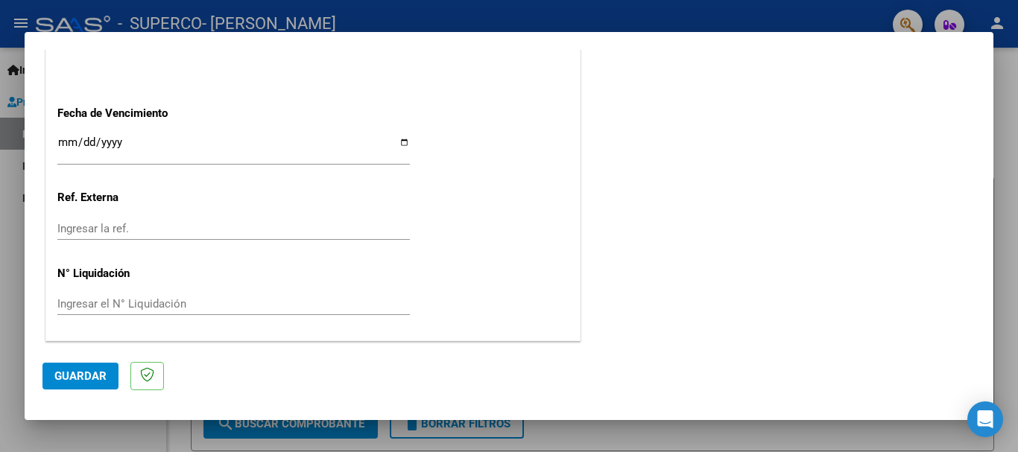
type input "202508"
click at [66, 140] on input "Ingresar la fecha" at bounding box center [233, 148] width 352 height 24
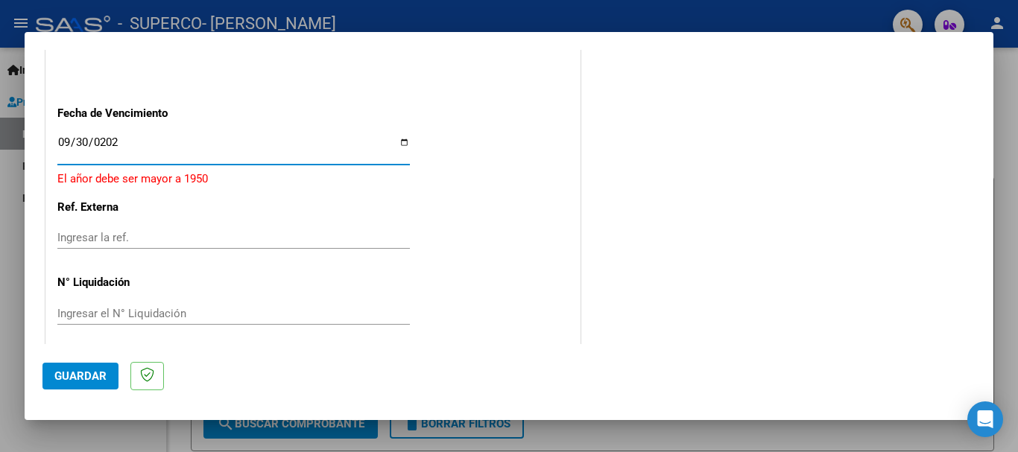
type input "[DATE]"
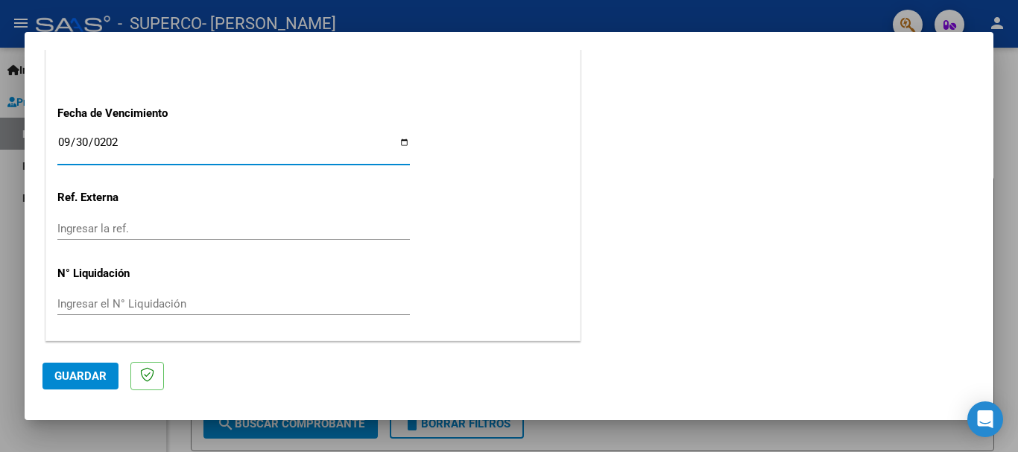
click at [65, 375] on span "Guardar" at bounding box center [80, 376] width 52 height 13
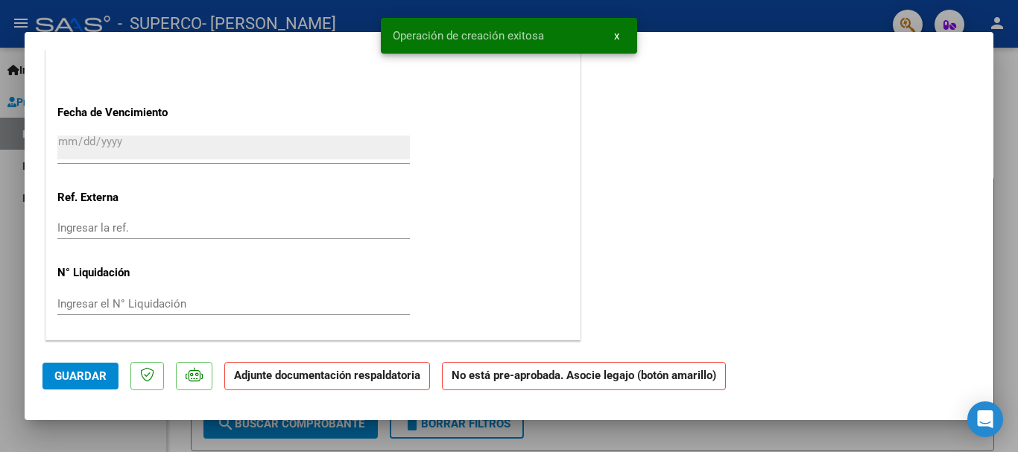
scroll to position [1001, 0]
click at [98, 375] on span "Guardar" at bounding box center [80, 376] width 52 height 13
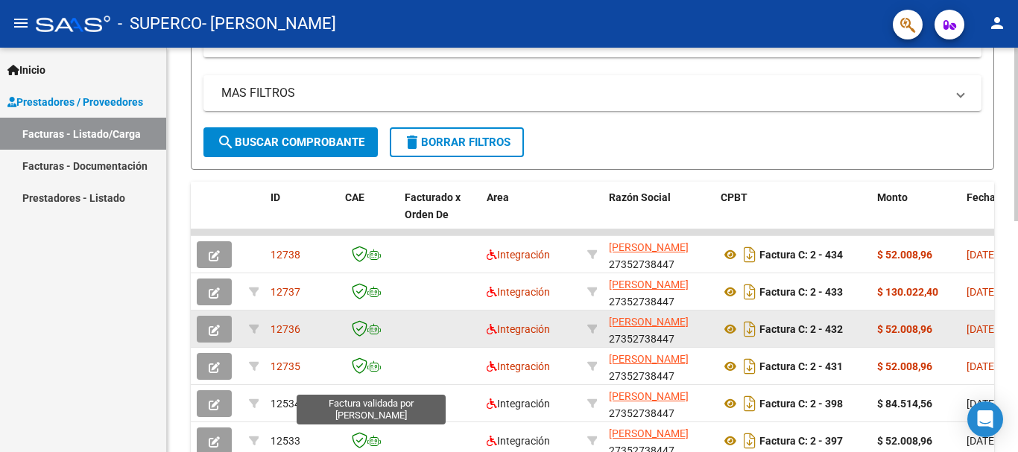
scroll to position [298, 0]
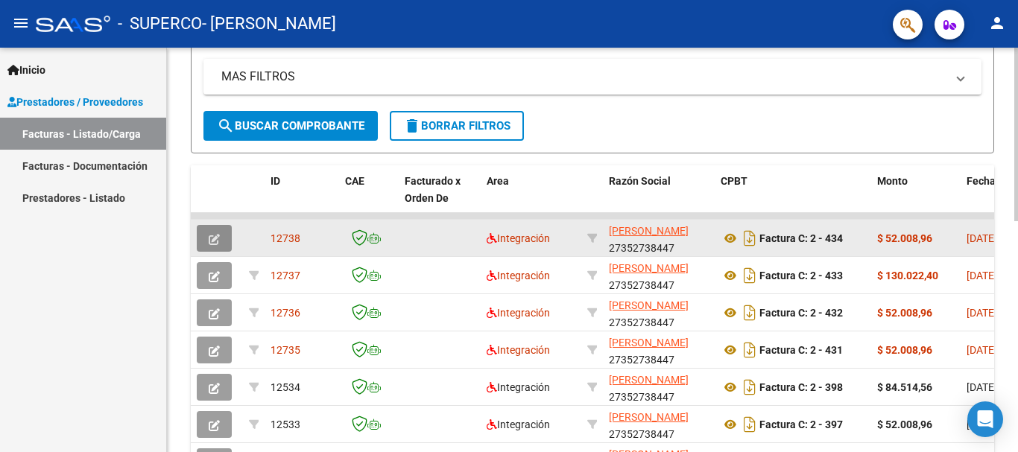
click at [218, 241] on icon "button" at bounding box center [214, 239] width 11 height 11
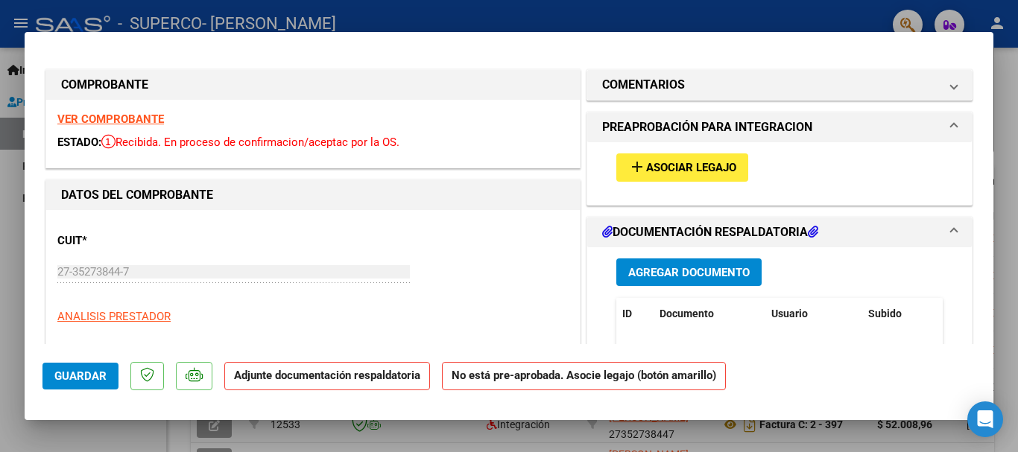
click at [651, 171] on span "Asociar Legajo" at bounding box center [691, 168] width 90 height 13
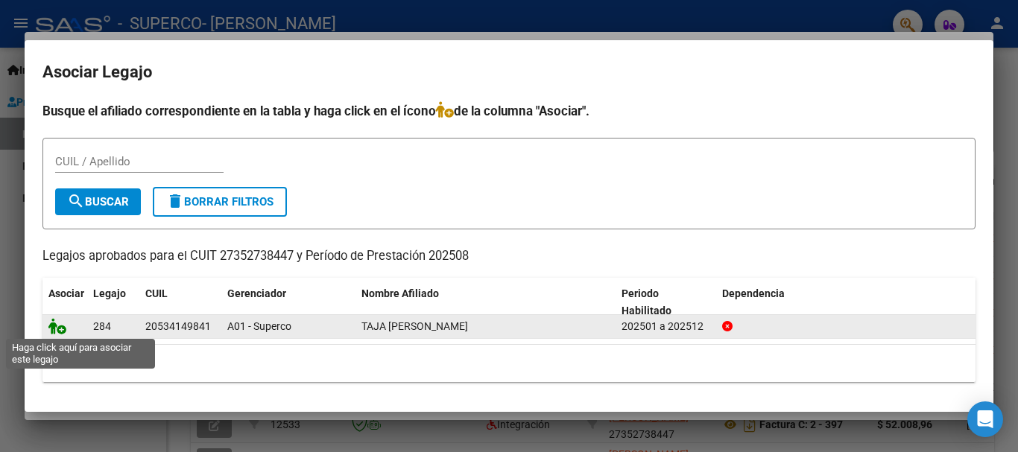
click at [60, 329] on icon at bounding box center [57, 326] width 18 height 16
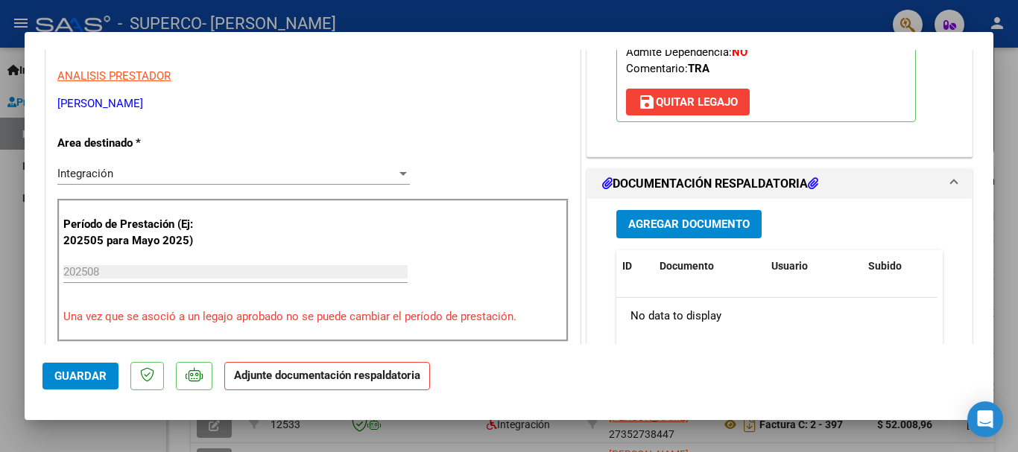
scroll to position [224, 0]
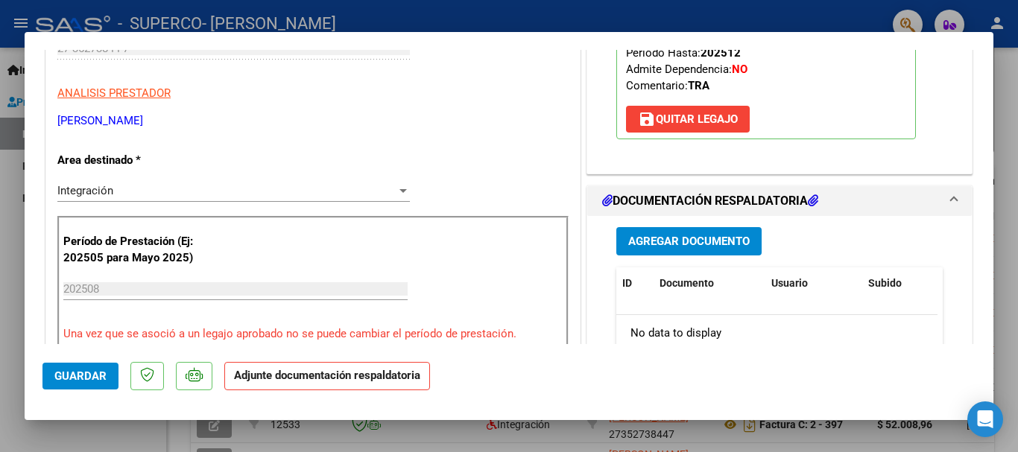
click at [686, 243] on span "Agregar Documento" at bounding box center [688, 241] width 121 height 13
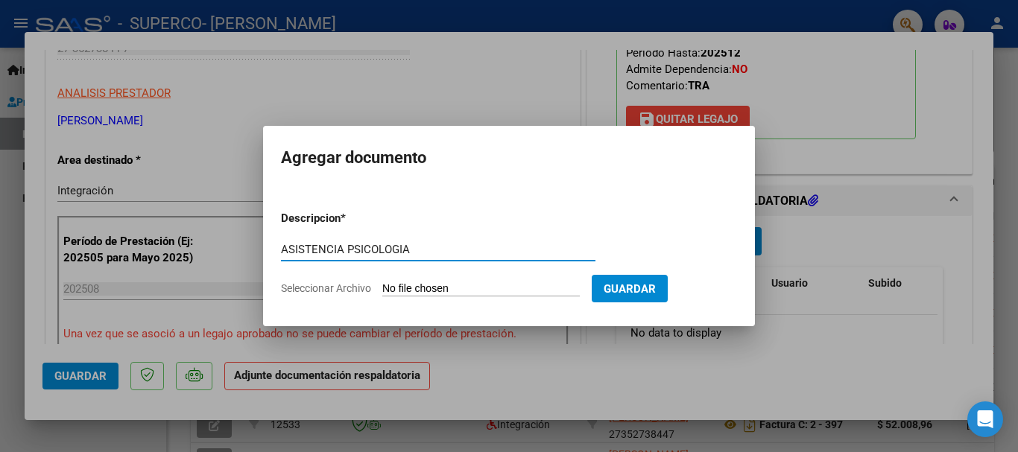
type input "ASISTENCIA PSICOLOGIA"
click at [487, 285] on input "Seleccionar Archivo" at bounding box center [480, 289] width 197 height 14
type input "C:\fakepath\ASISTENCIAPSICOLOGIAAGOSTO2025.pdf"
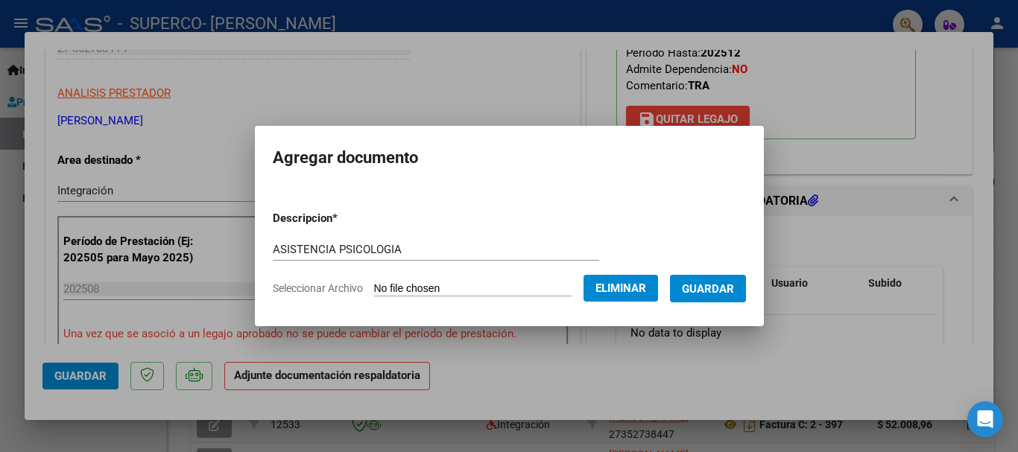
click at [709, 291] on span "Guardar" at bounding box center [708, 288] width 52 height 13
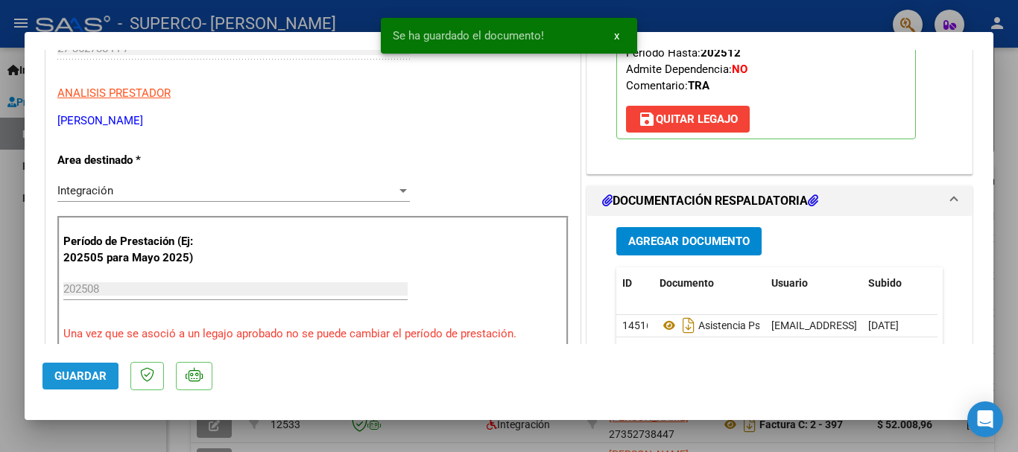
click at [66, 376] on span "Guardar" at bounding box center [80, 376] width 52 height 13
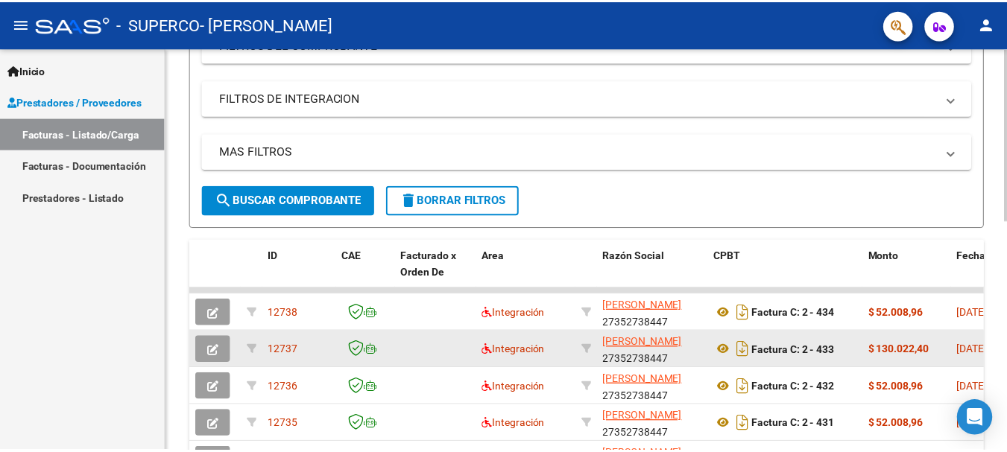
scroll to position [298, 0]
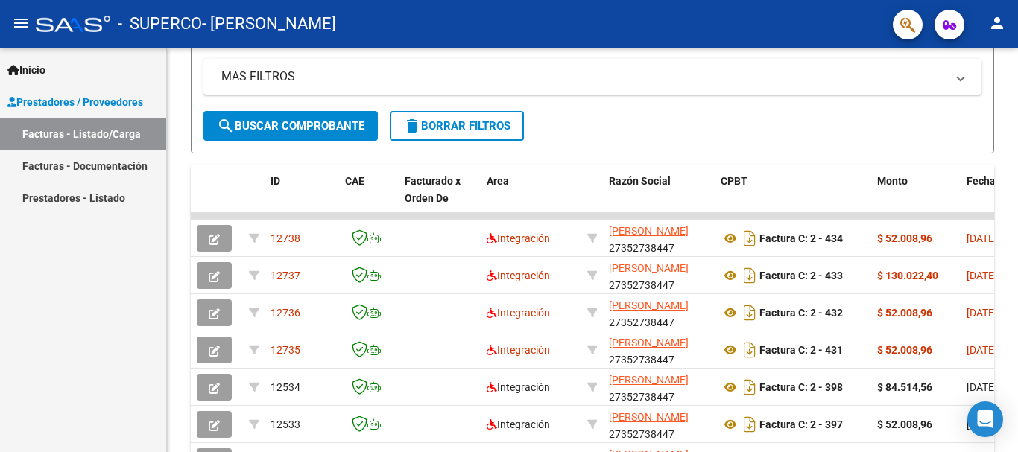
click at [992, 19] on mat-icon "person" at bounding box center [997, 23] width 18 height 18
click at [972, 100] on button "exit_to_app Salir" at bounding box center [966, 98] width 91 height 36
